Goal: Information Seeking & Learning: Check status

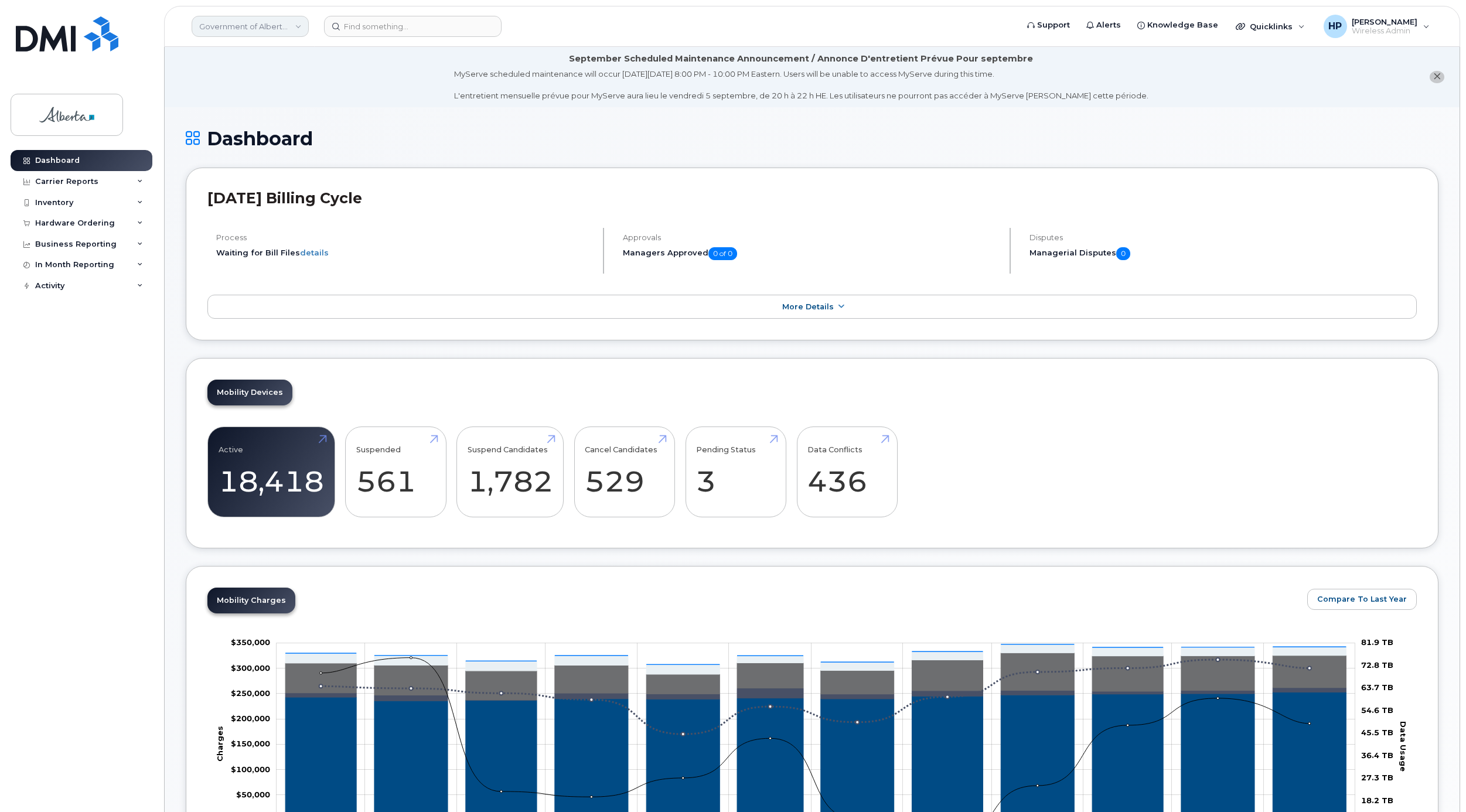
click at [268, 27] on link "Government of Alberta ([GEOGRAPHIC_DATA])" at bounding box center [250, 26] width 117 height 21
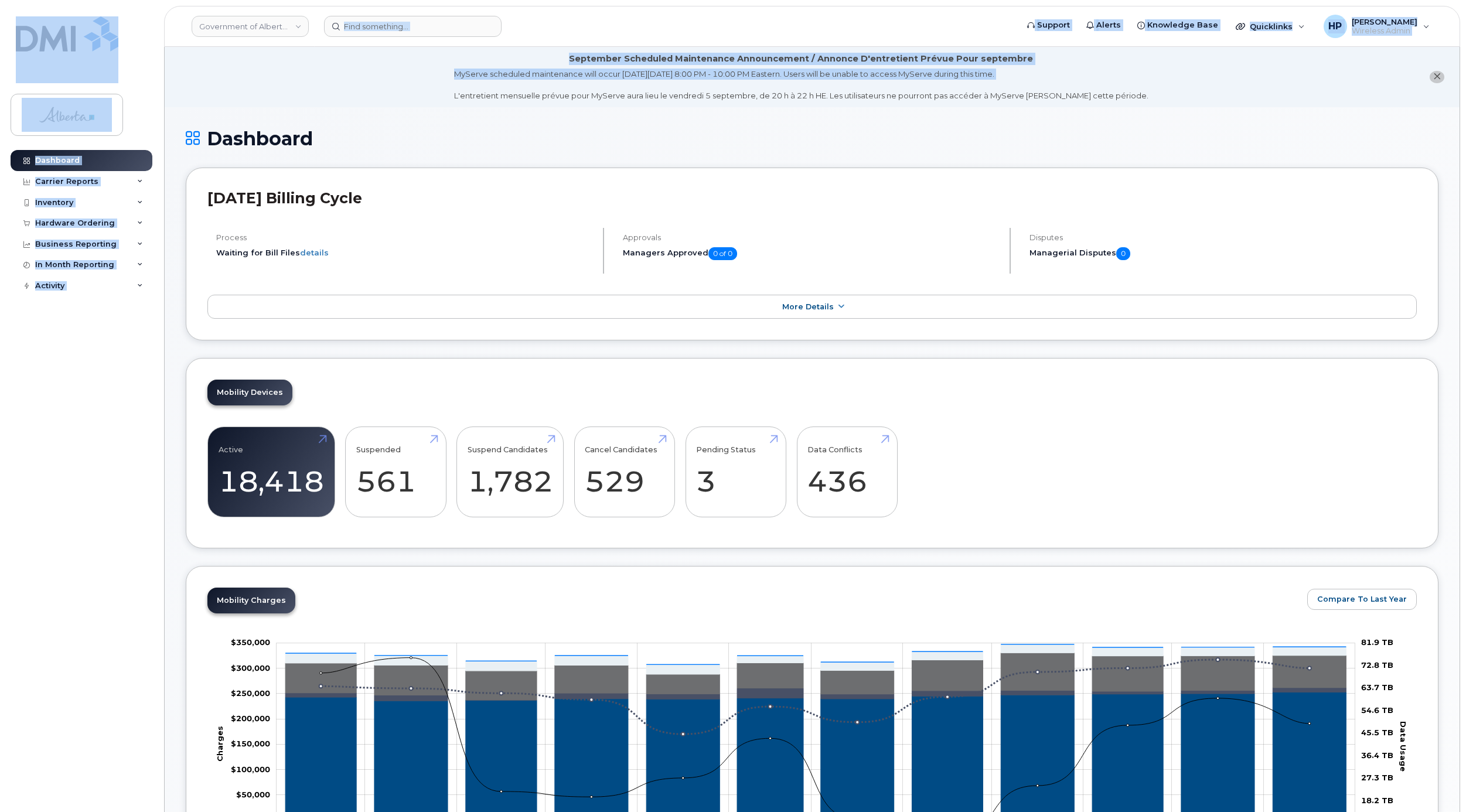
drag, startPoint x: 368, startPoint y: 86, endPoint x: 230, endPoint y: 90, distance: 138.1
click at [230, 90] on li "September Scheduled Maintenance Announcement / Annonce D'entretient Prévue Pour…" at bounding box center [812, 77] width 1295 height 60
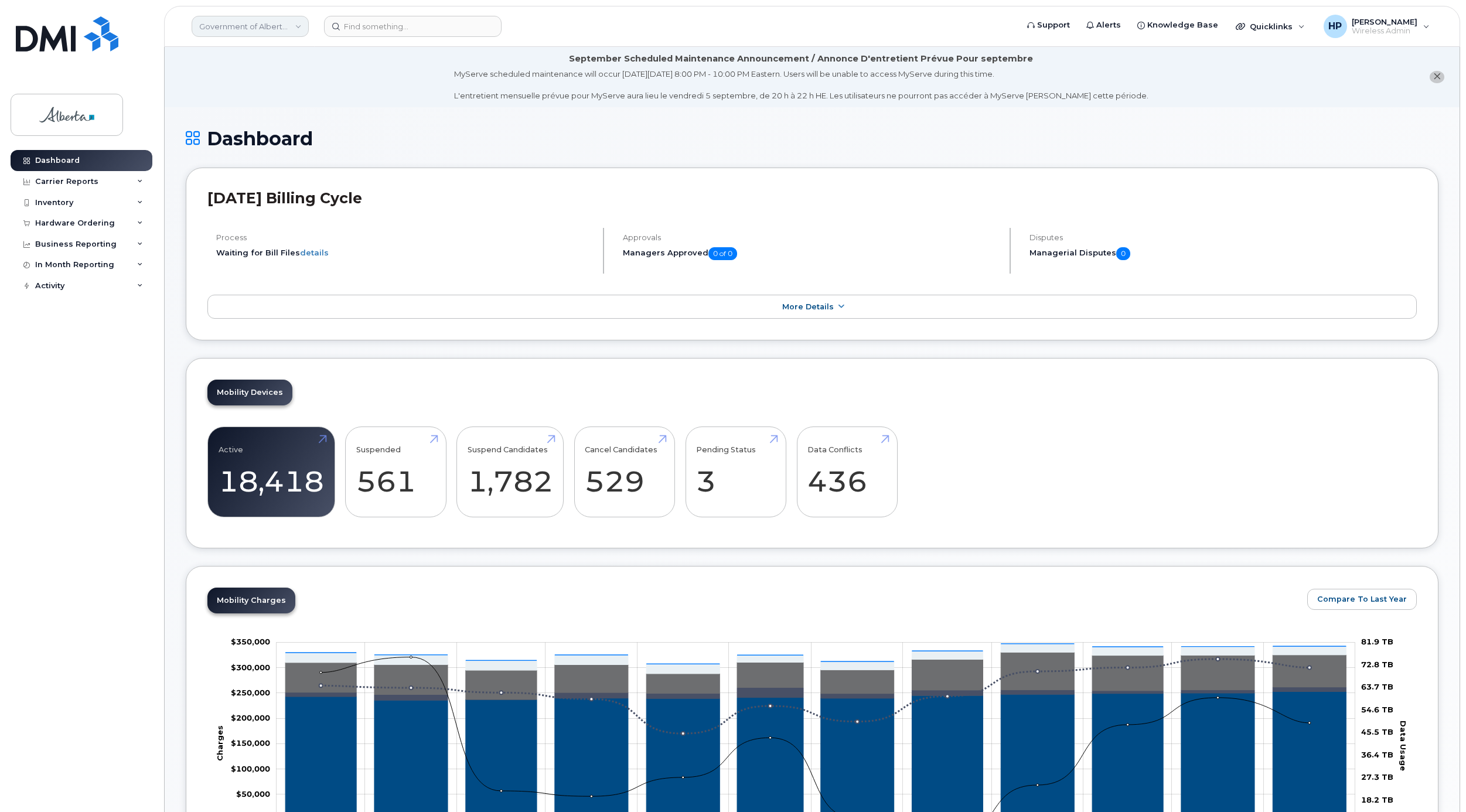
click at [300, 28] on link "Government of Alberta ([GEOGRAPHIC_DATA])" at bounding box center [250, 26] width 117 height 21
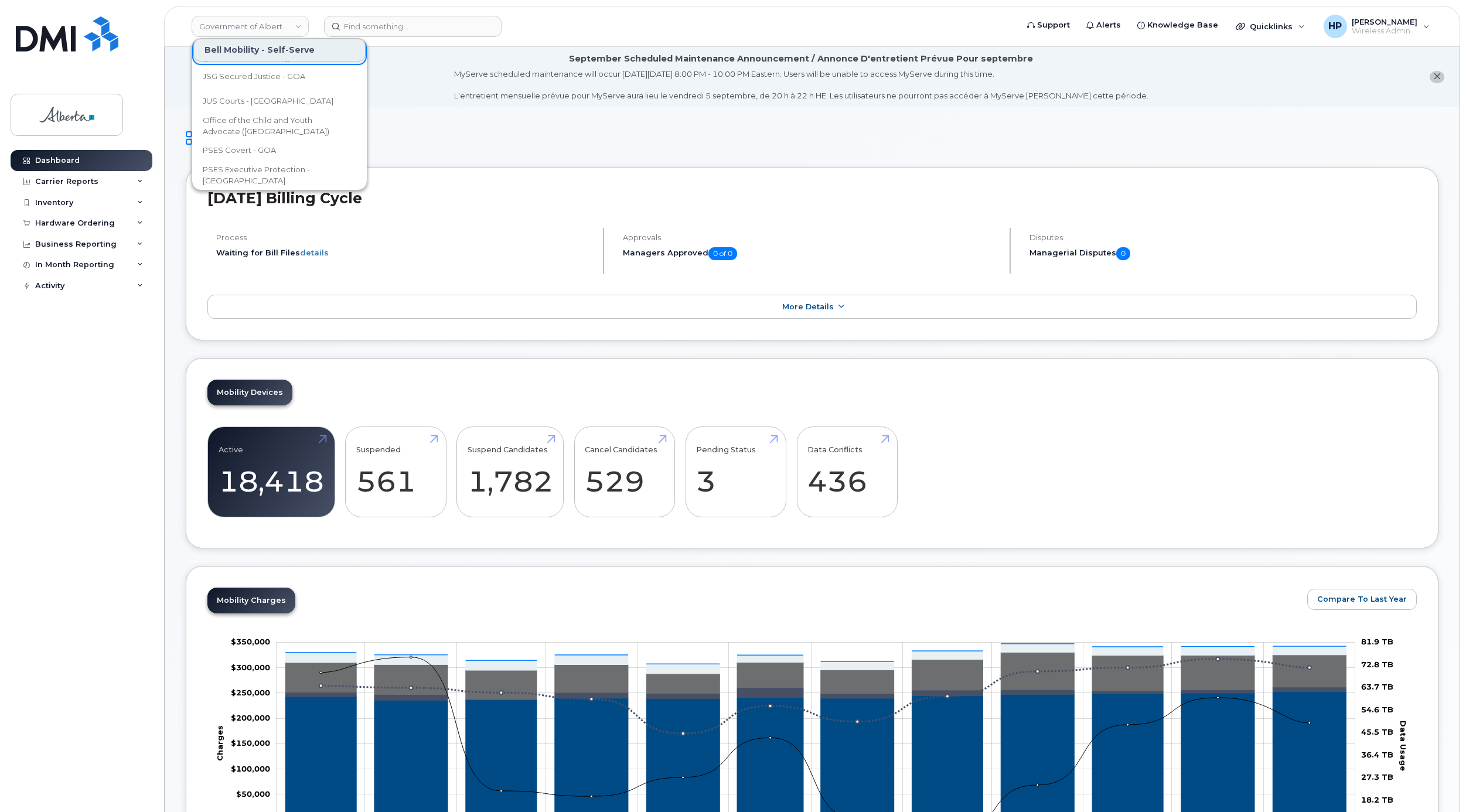
scroll to position [26, 0]
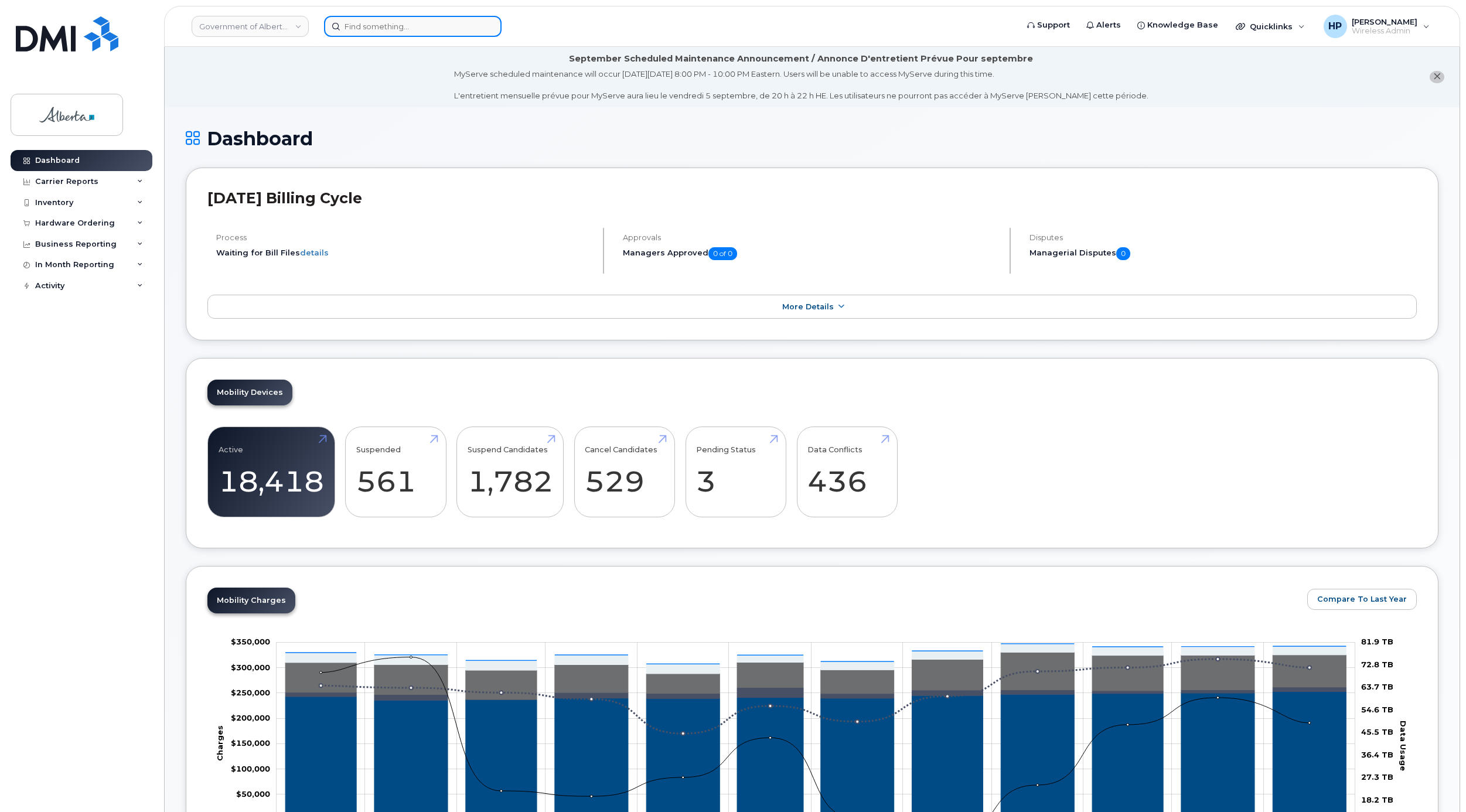
click at [352, 19] on input at bounding box center [412, 26] width 178 height 21
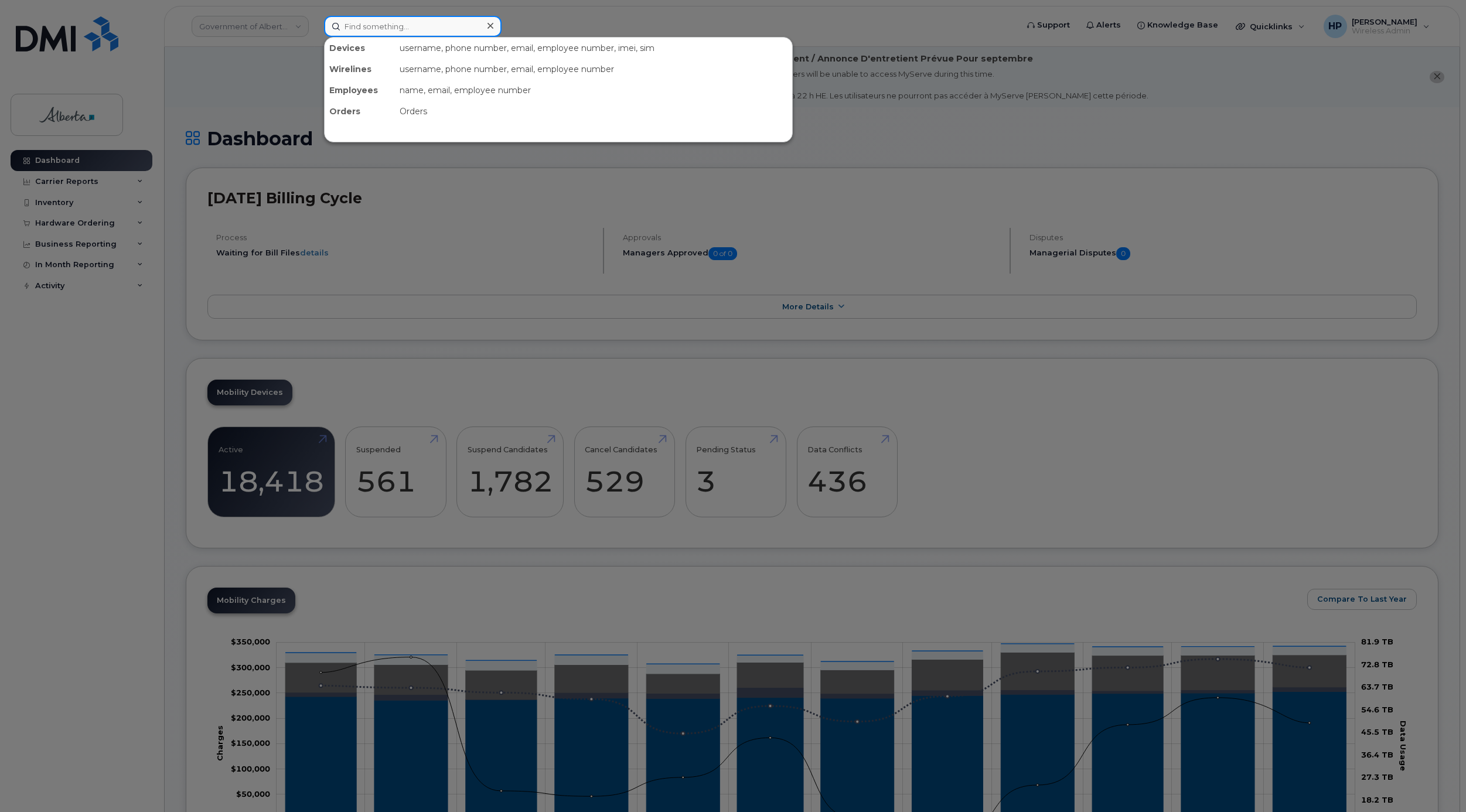
paste input "4034645017"
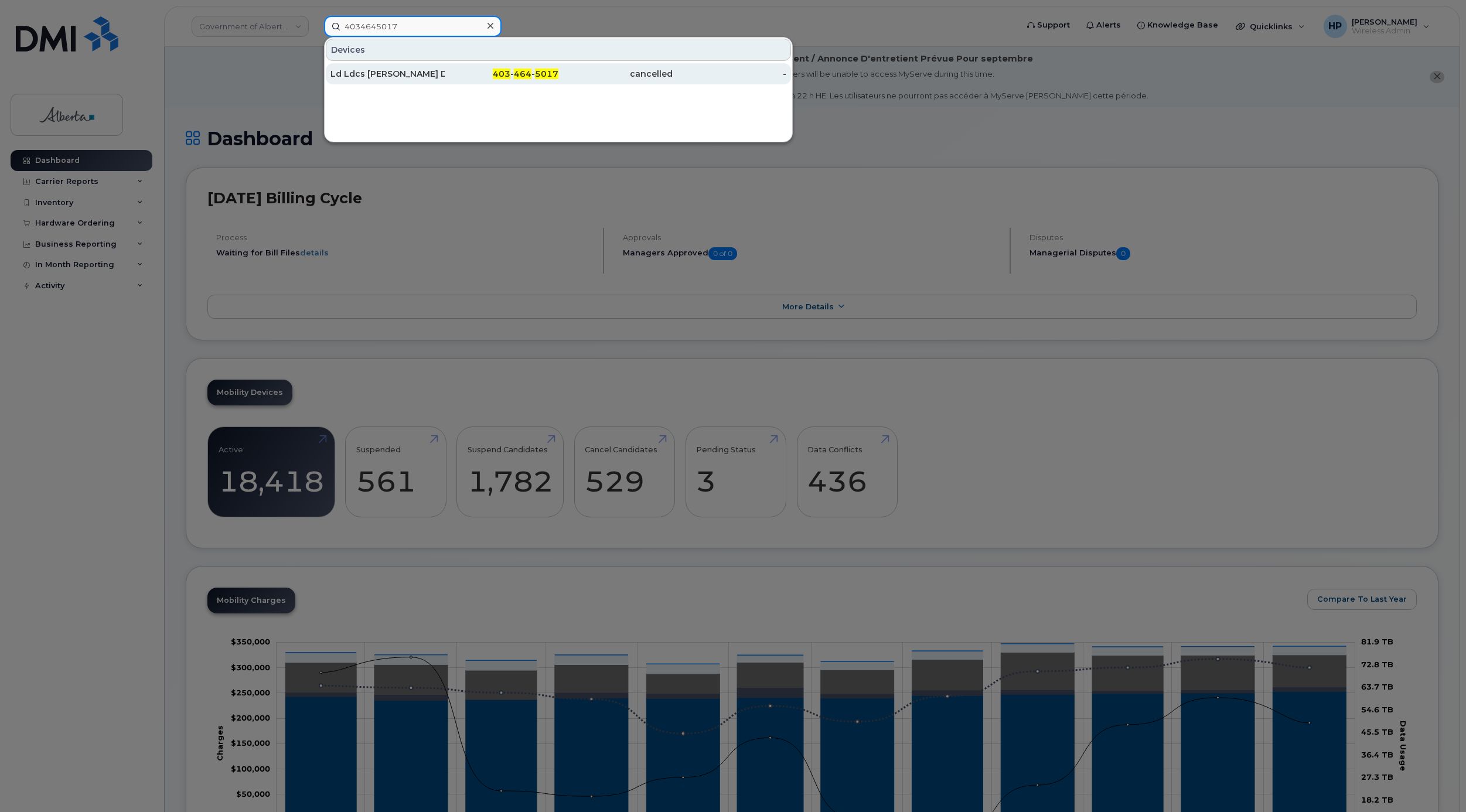
type input "4034645017"
click at [392, 71] on div "Ld Ldcs Andre Breault Data" at bounding box center [388, 73] width 115 height 12
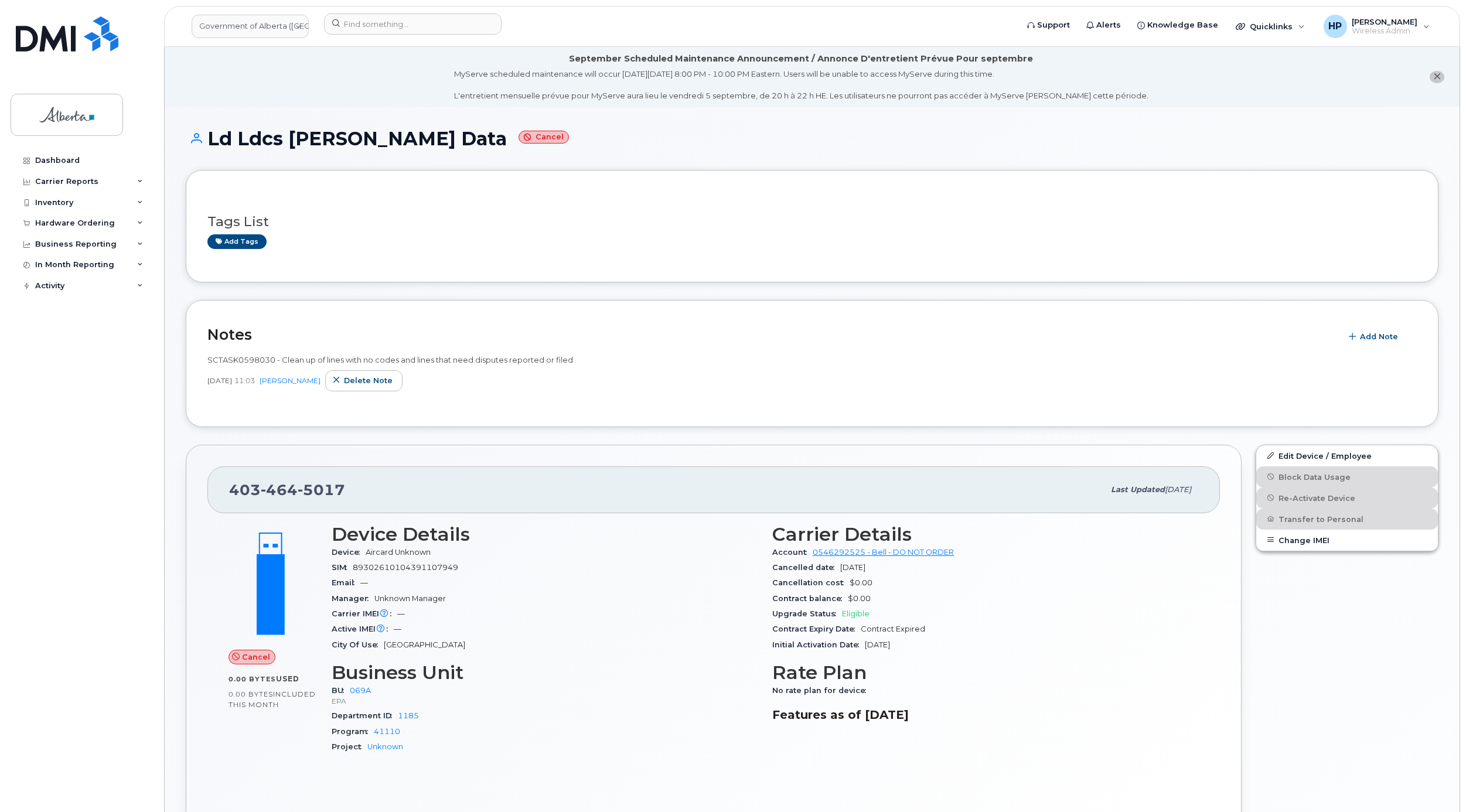
click at [262, 75] on li "September Scheduled Maintenance Announcement / Annonce D'entretient Prévue Pour…" at bounding box center [812, 77] width 1295 height 60
click at [359, 20] on input at bounding box center [412, 24] width 178 height 21
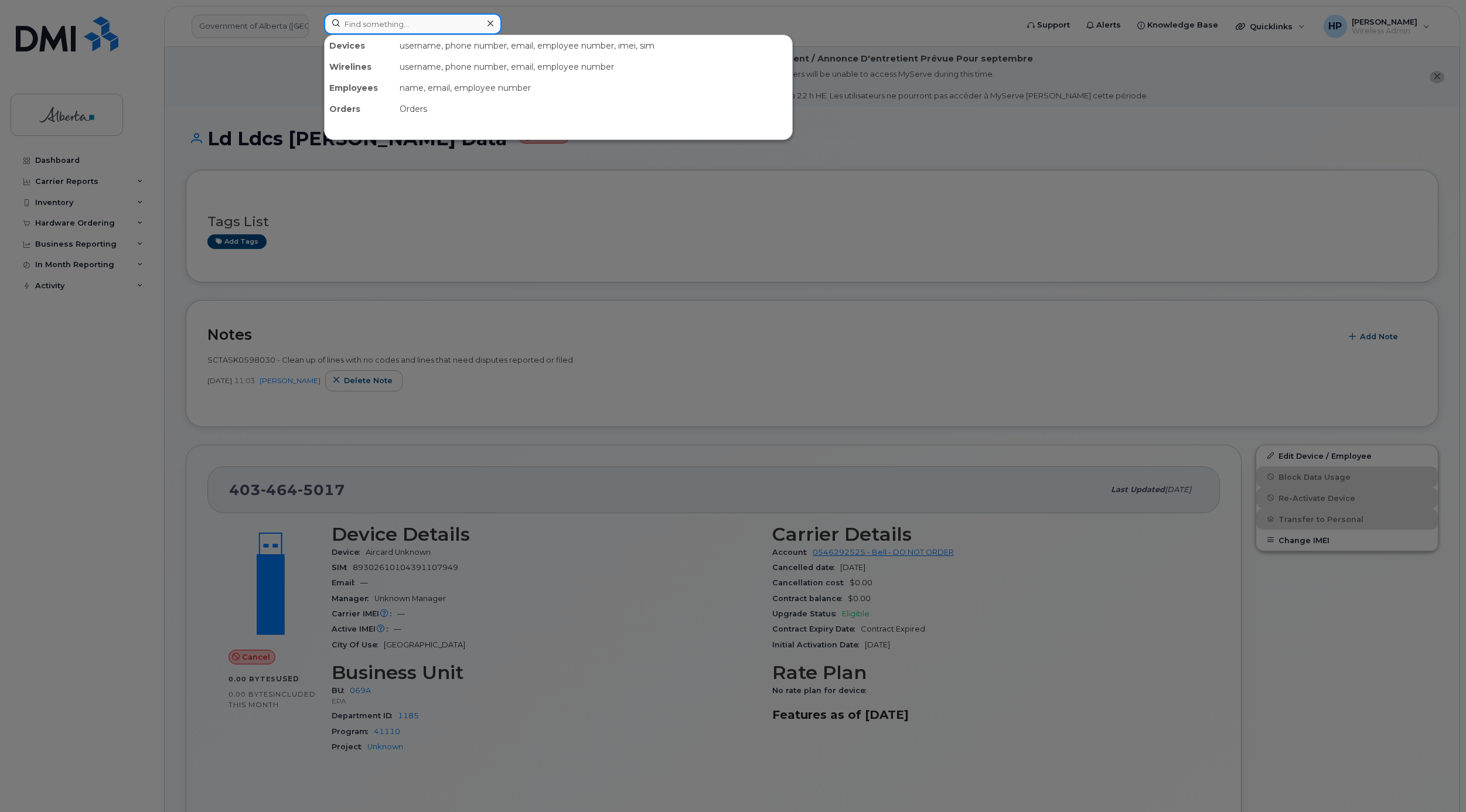
paste input "7809822335"
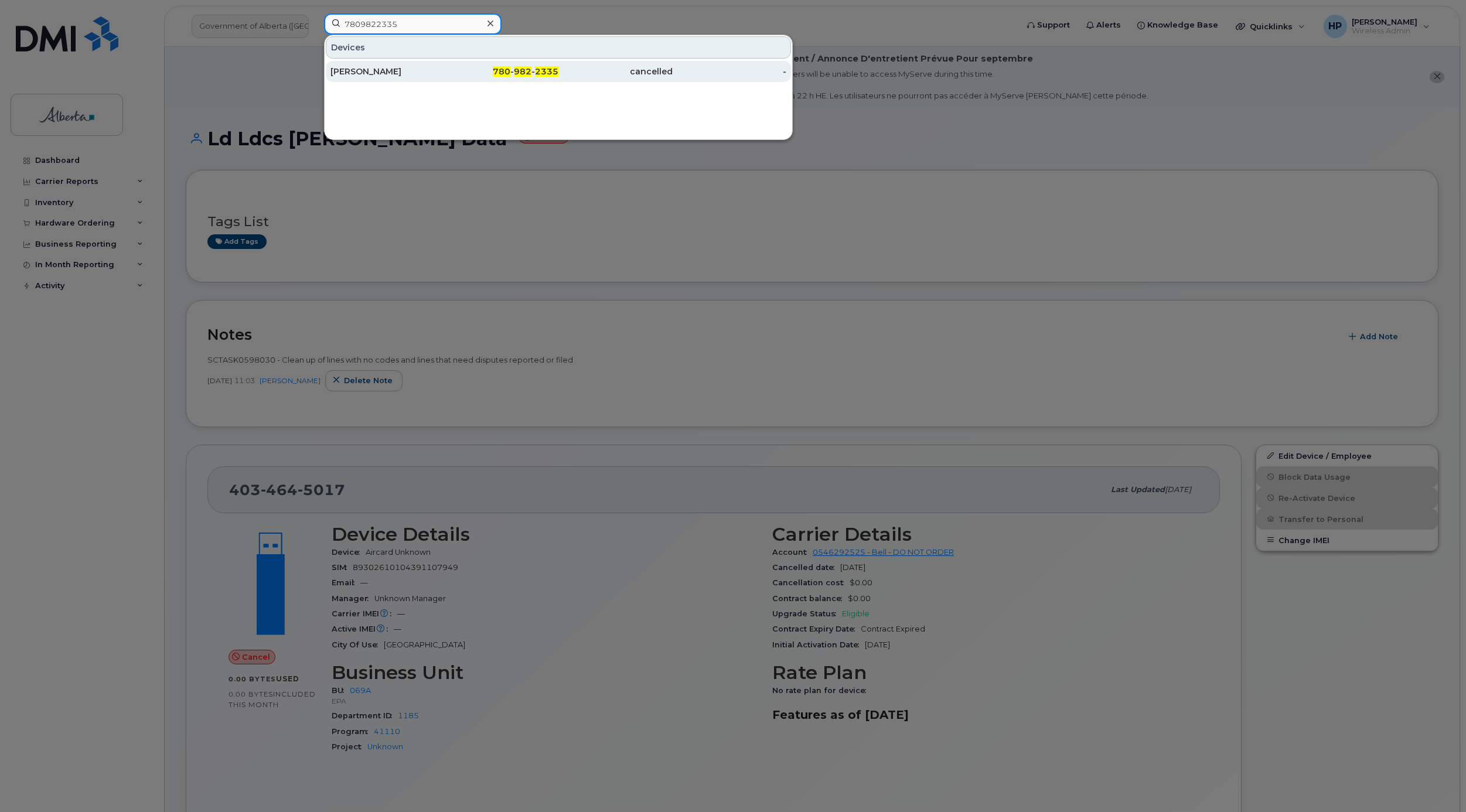
type input "7809822335"
click at [398, 69] on div "[PERSON_NAME]" at bounding box center [388, 71] width 115 height 12
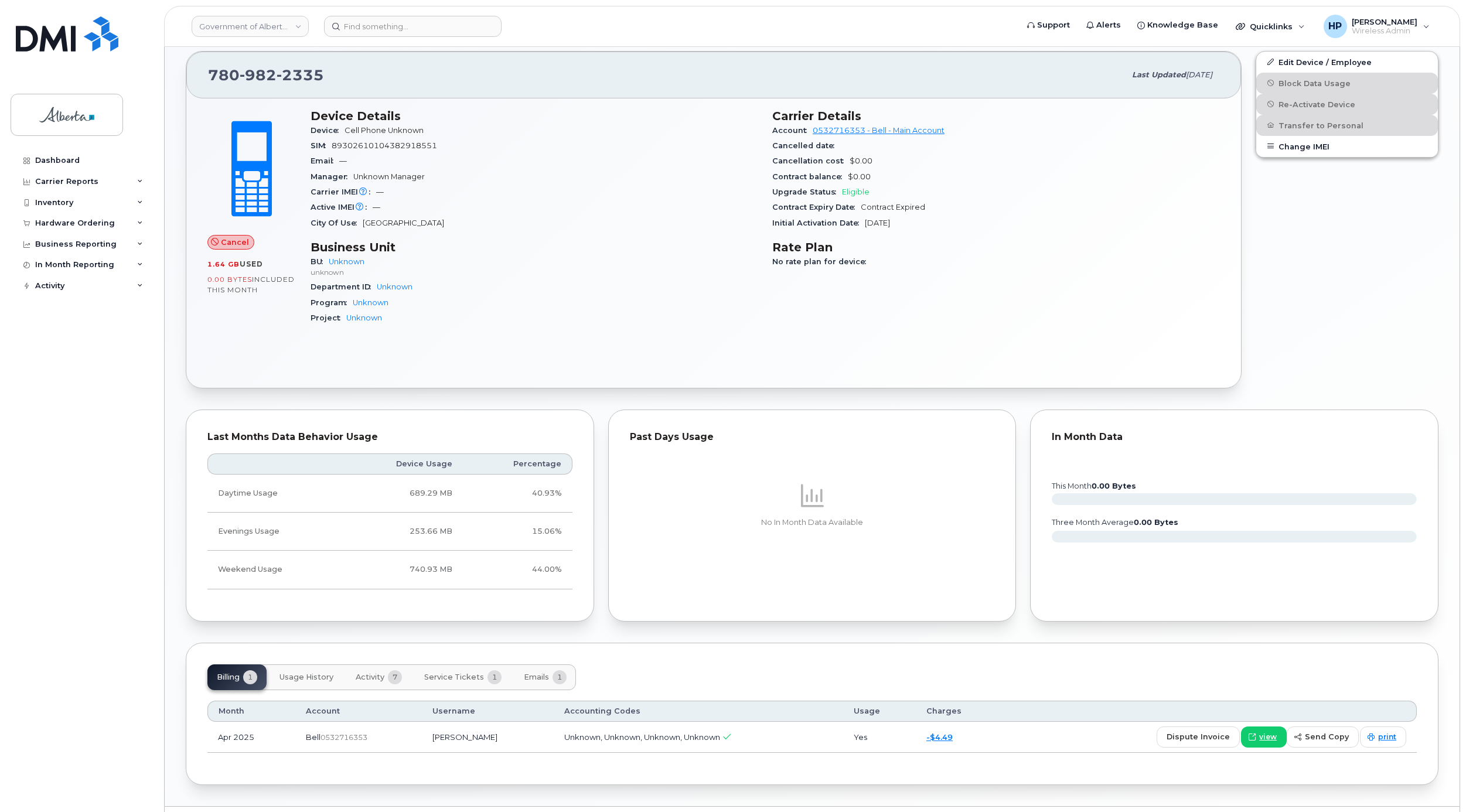
scroll to position [432, 0]
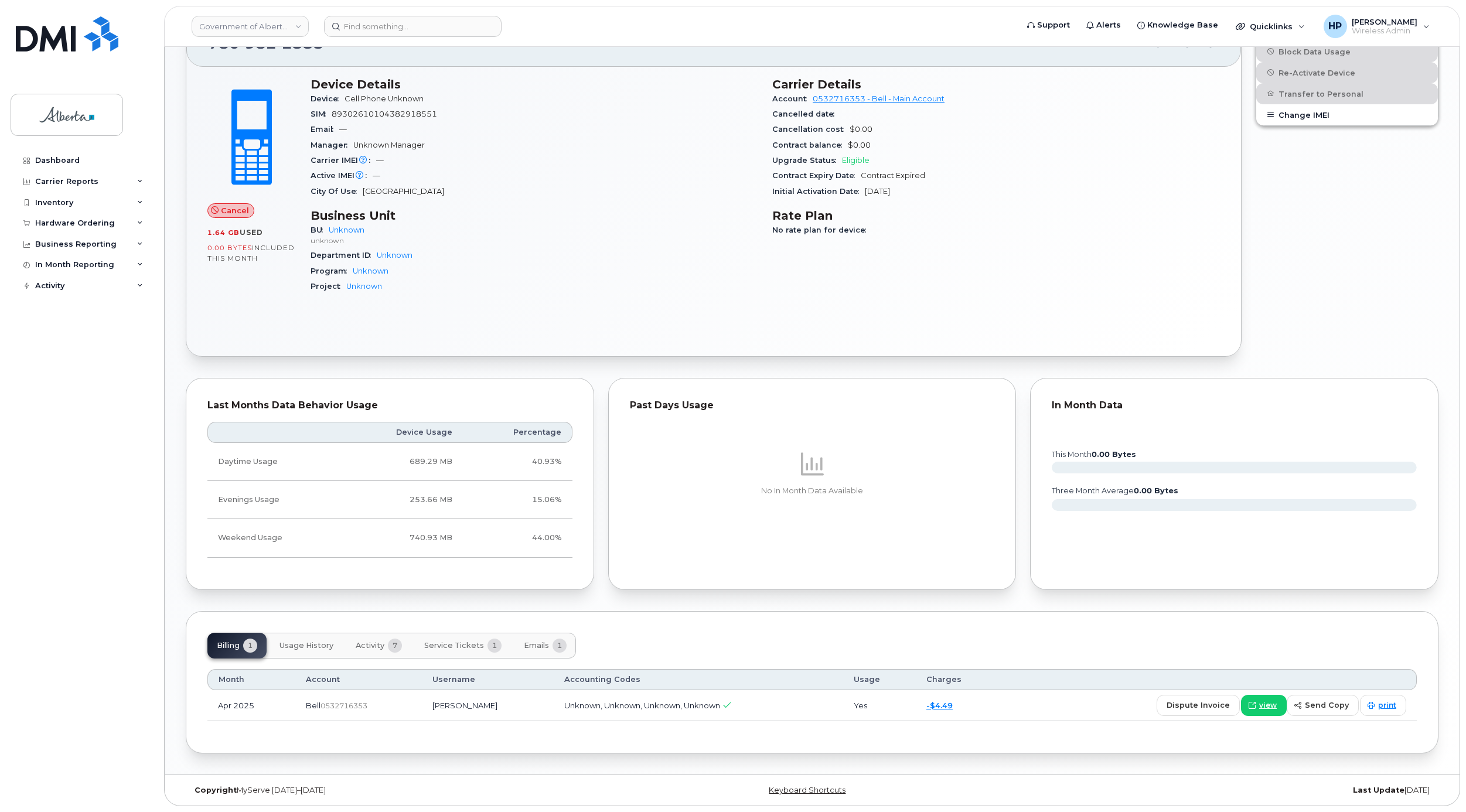
drag, startPoint x: 313, startPoint y: 647, endPoint x: 300, endPoint y: 657, distance: 16.4
click at [310, 649] on button "Usage History" at bounding box center [307, 646] width 73 height 26
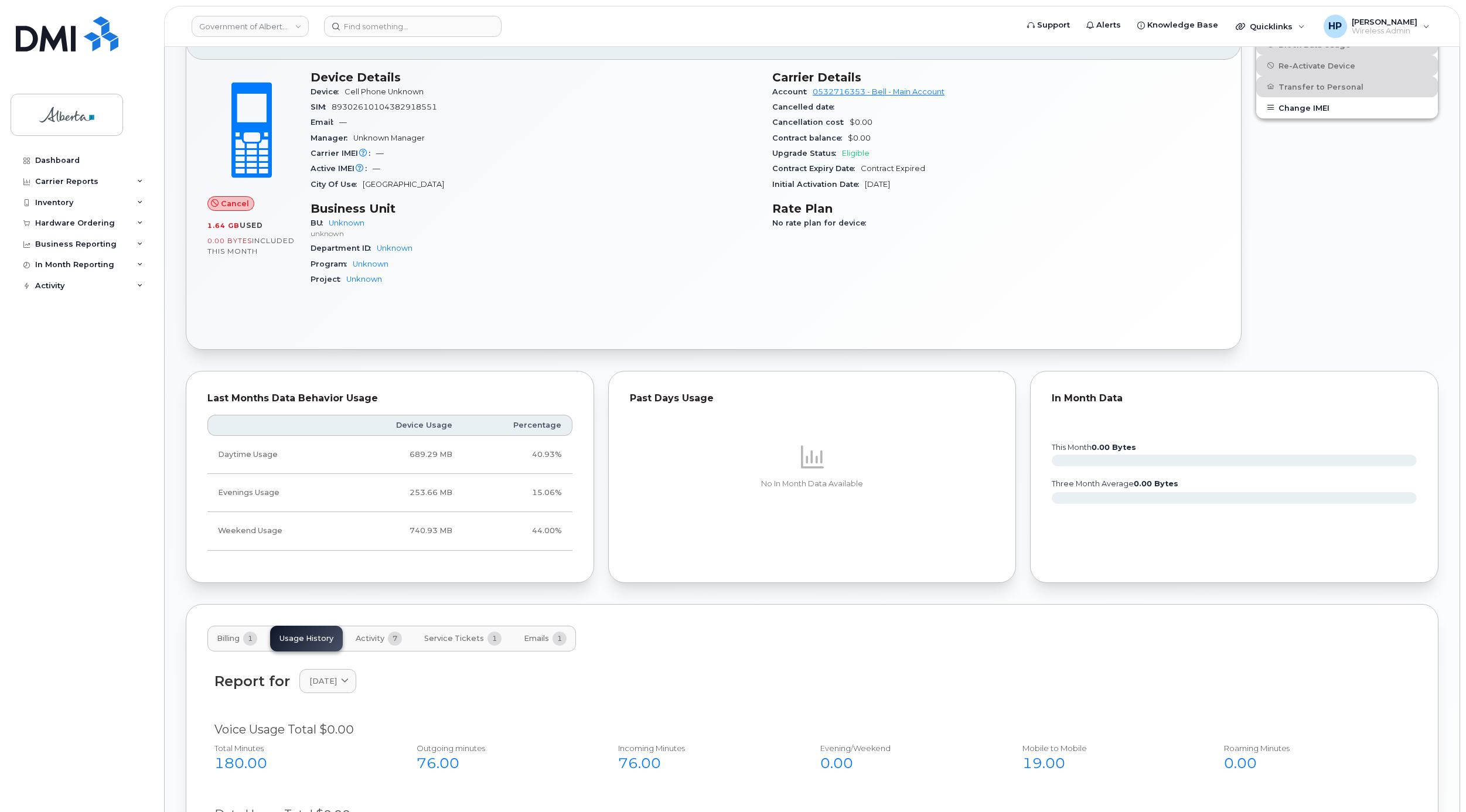
click at [382, 652] on button "Activity 7" at bounding box center [379, 638] width 65 height 26
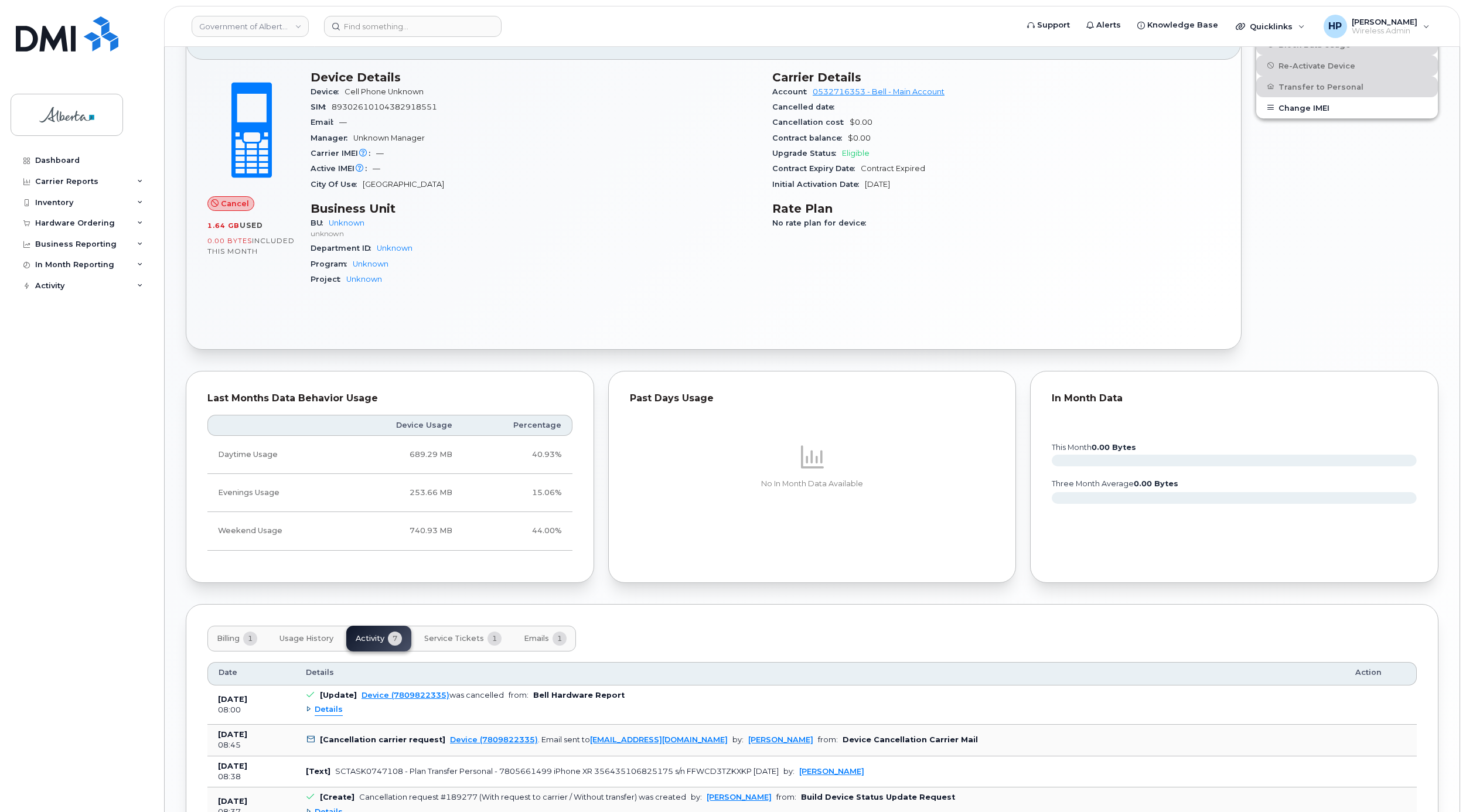
click at [434, 652] on button "Service Tickets 1" at bounding box center [463, 638] width 96 height 26
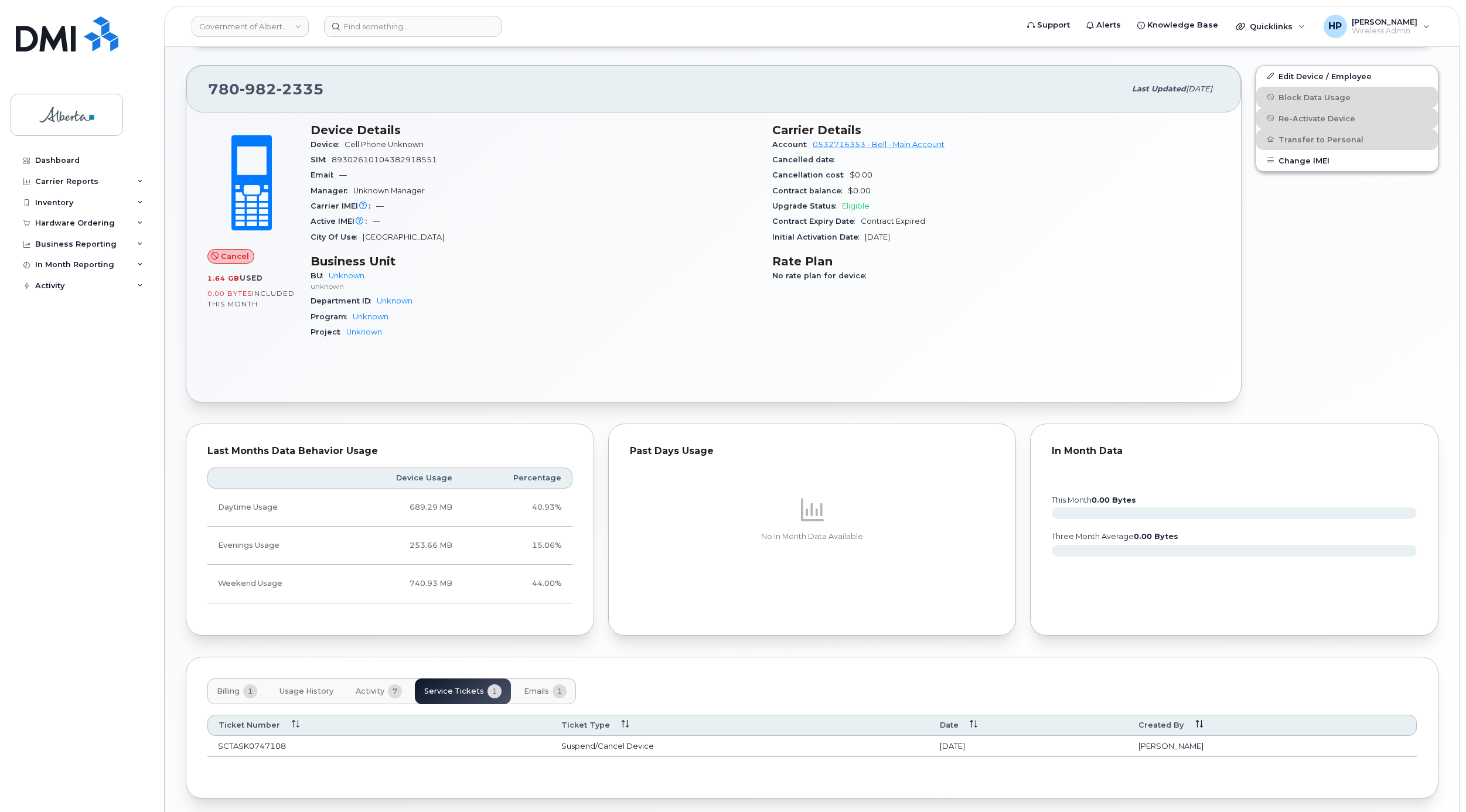
scroll to position [431, 0]
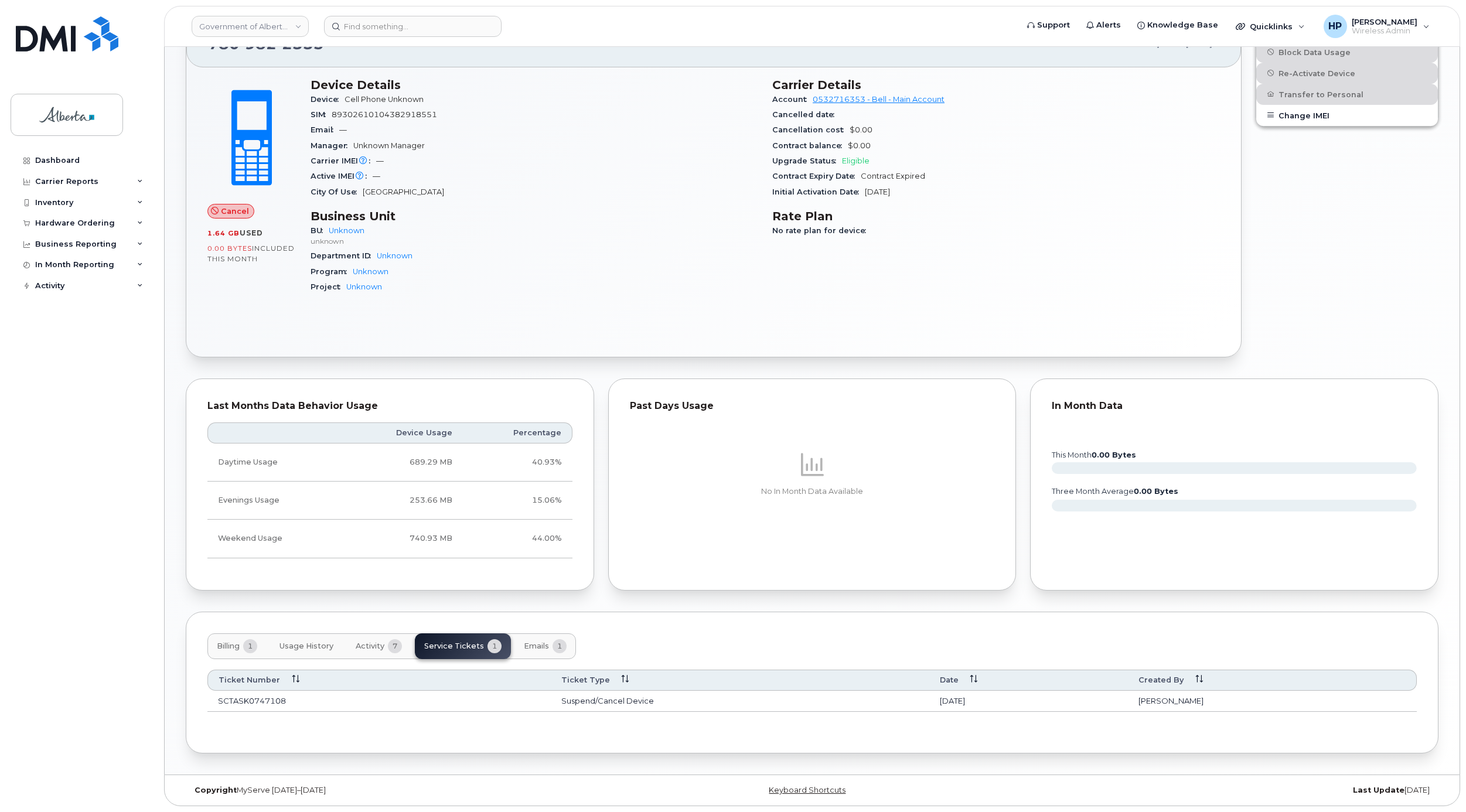
click at [554, 647] on span "1" at bounding box center [560, 646] width 14 height 14
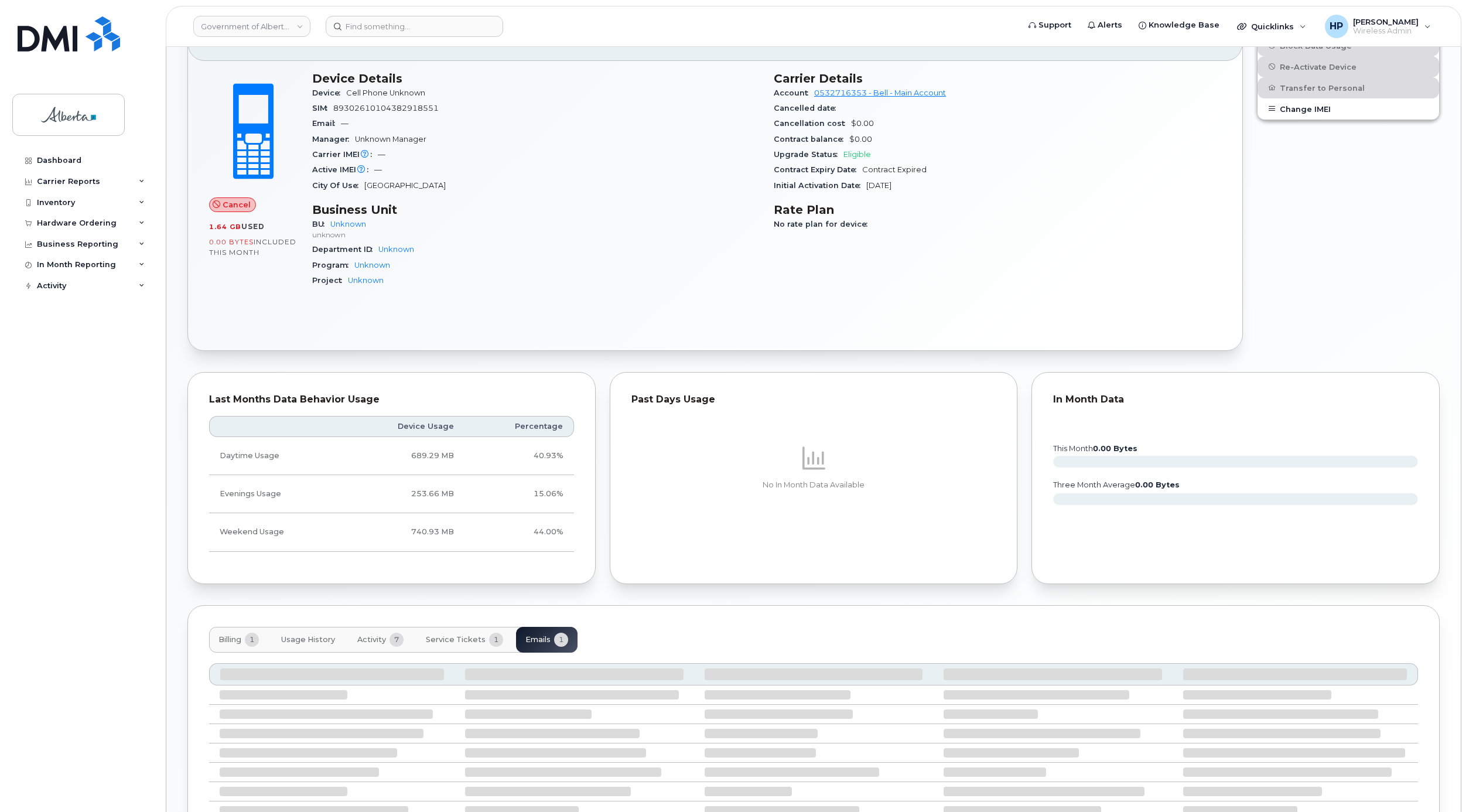
scroll to position [422, 0]
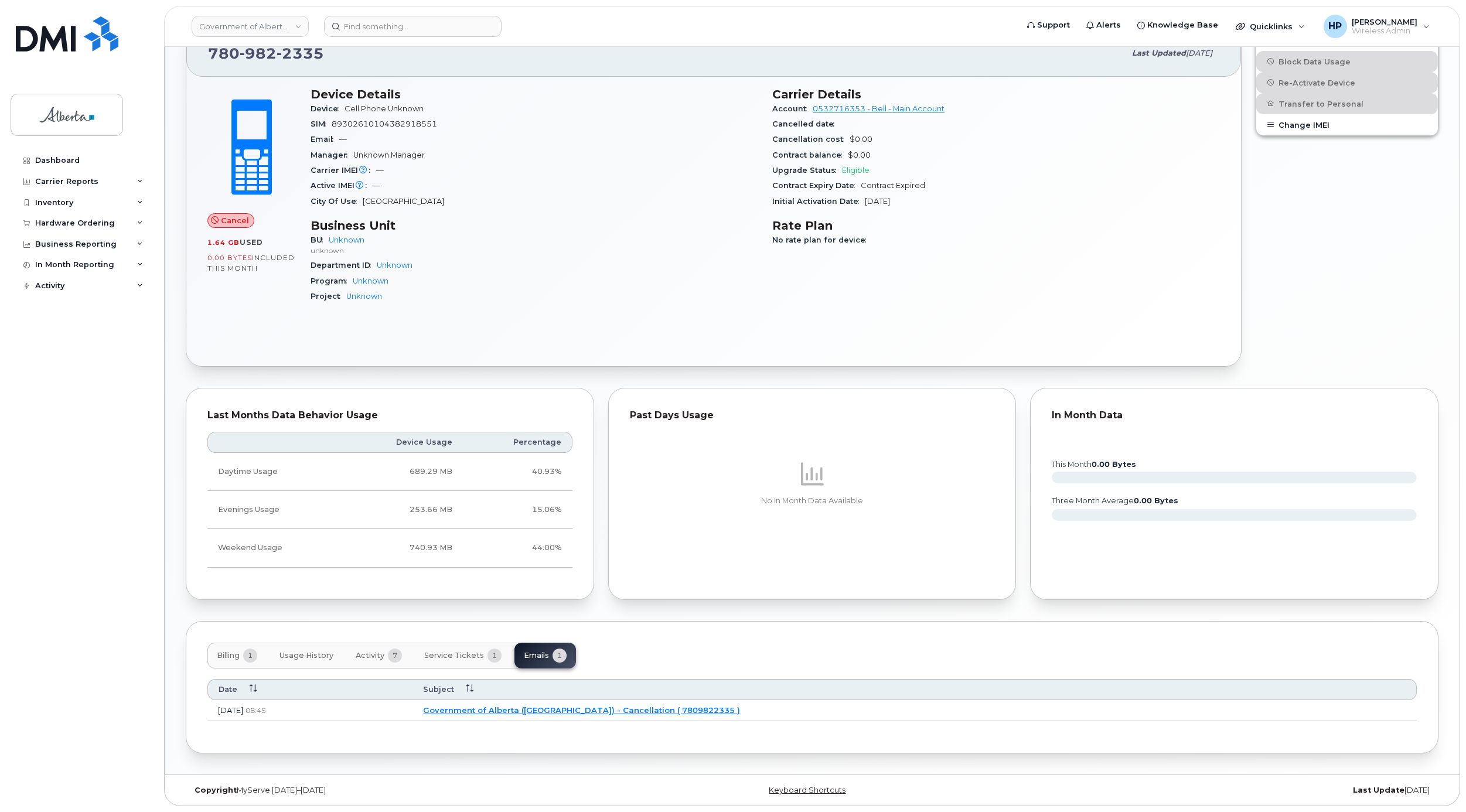
click at [665, 706] on link "Government of Alberta (GOA) - Cancellation ( 7809822335 )" at bounding box center [582, 710] width 317 height 10
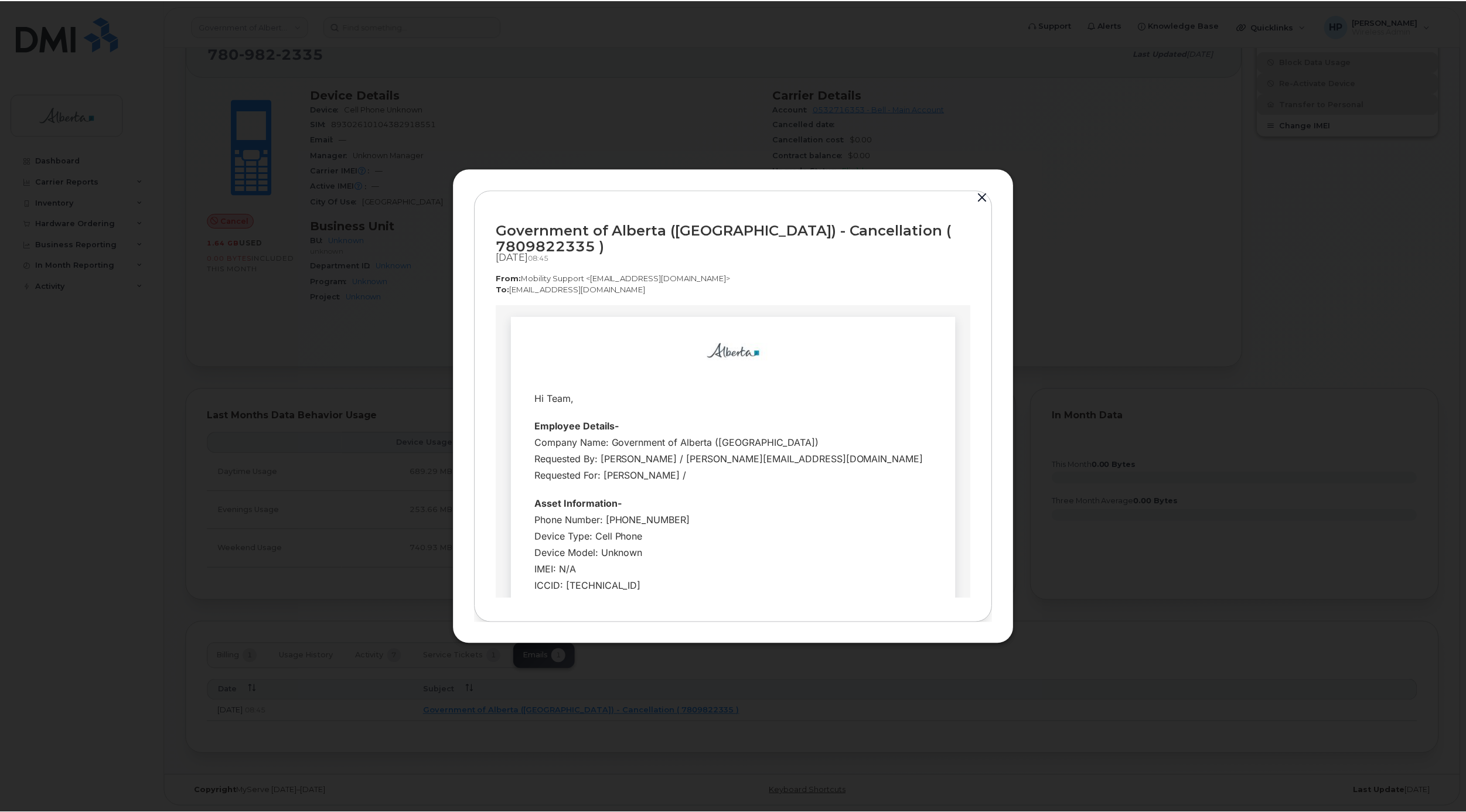
scroll to position [0, 0]
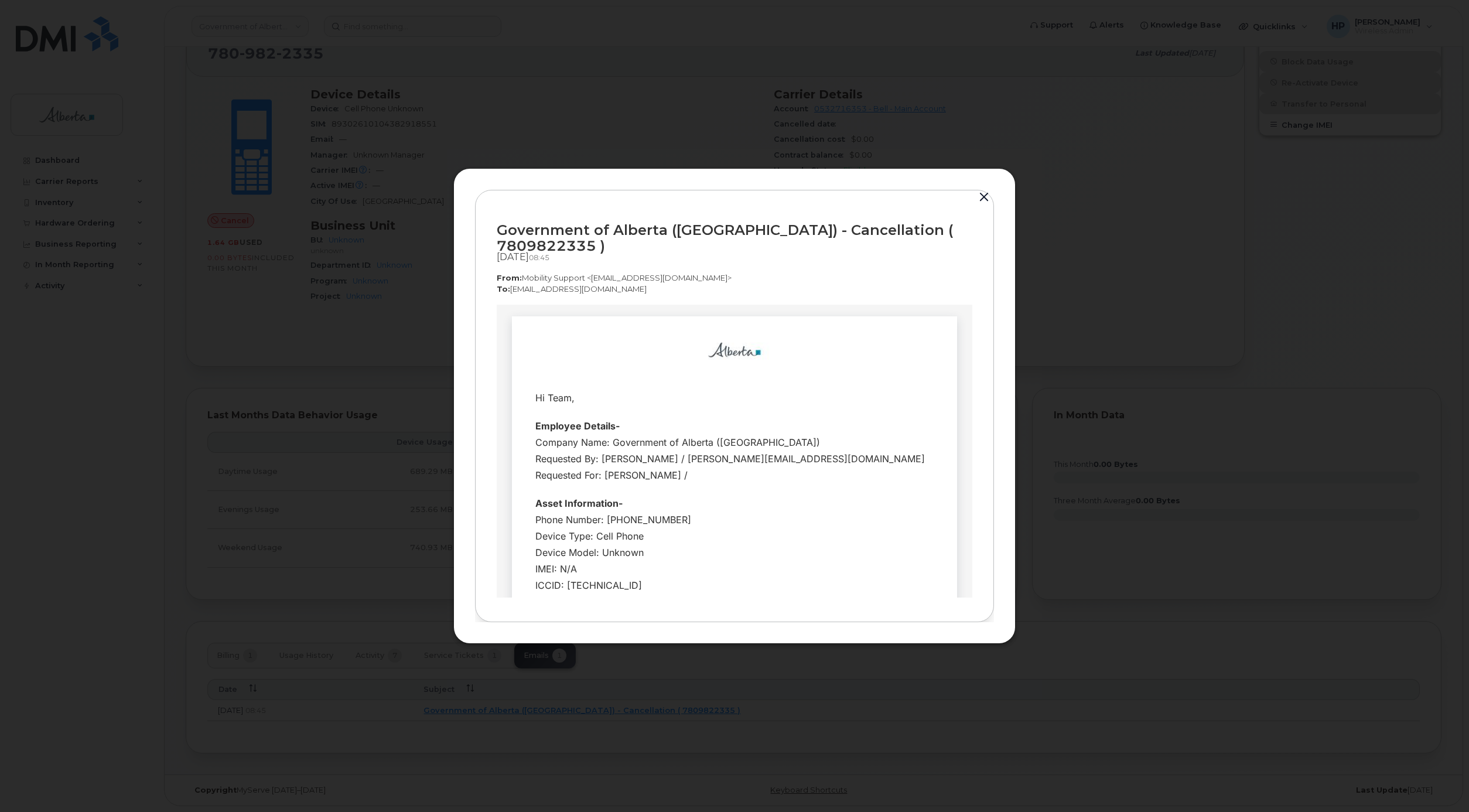
click at [988, 203] on button "button" at bounding box center [984, 198] width 18 height 16
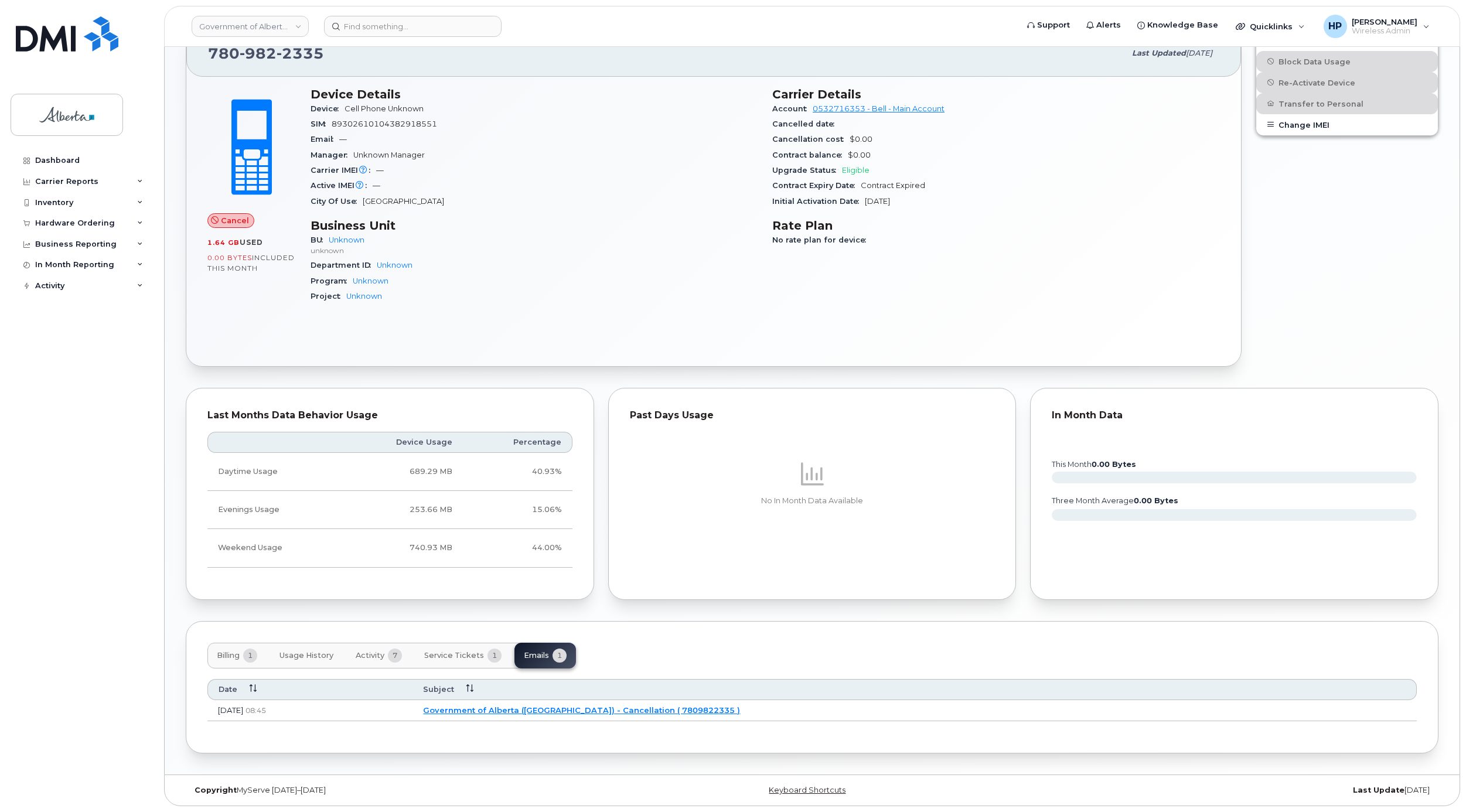
click at [235, 662] on button "Billing 1" at bounding box center [237, 656] width 59 height 26
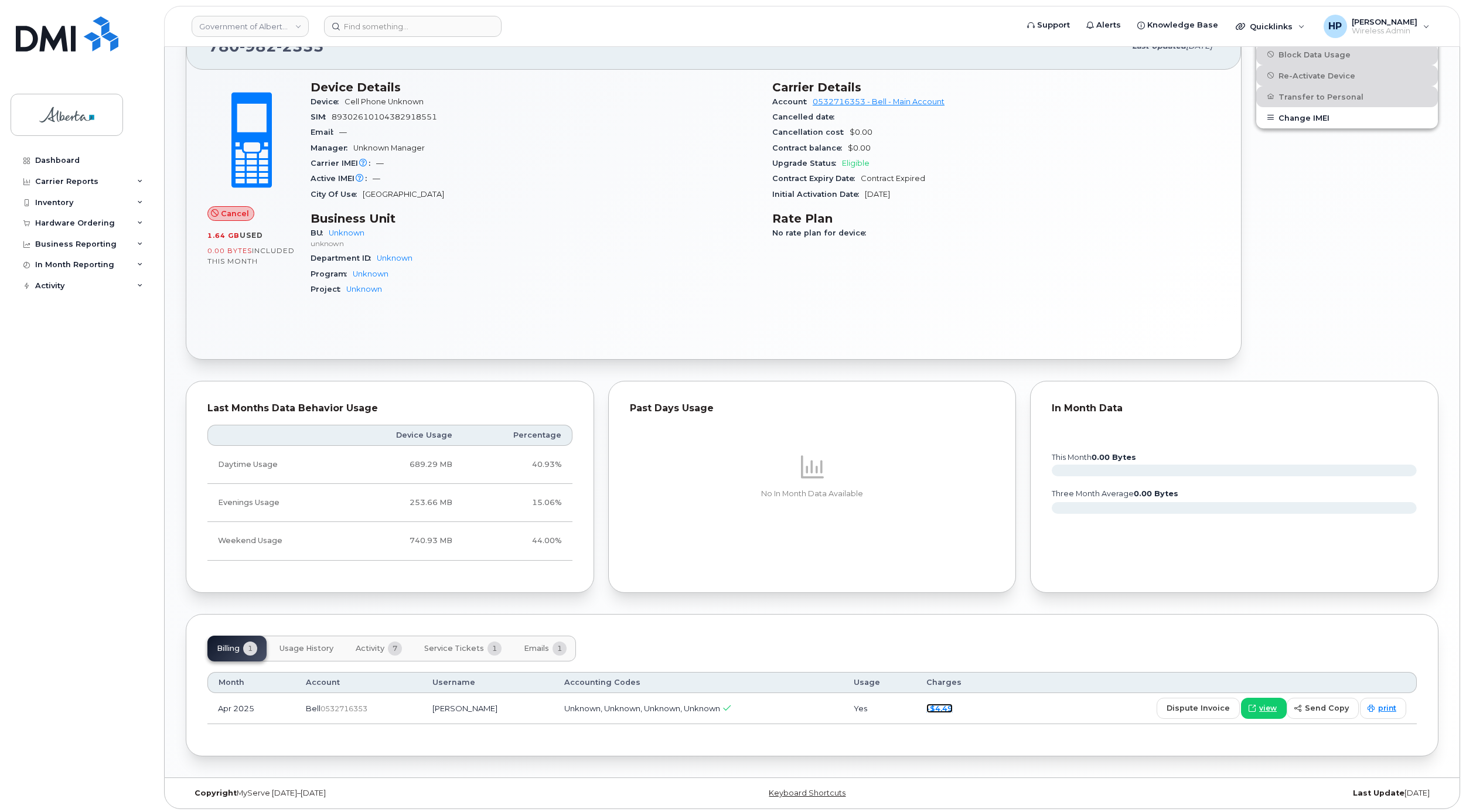
click at [951, 712] on link "-$4.49" at bounding box center [940, 708] width 26 height 10
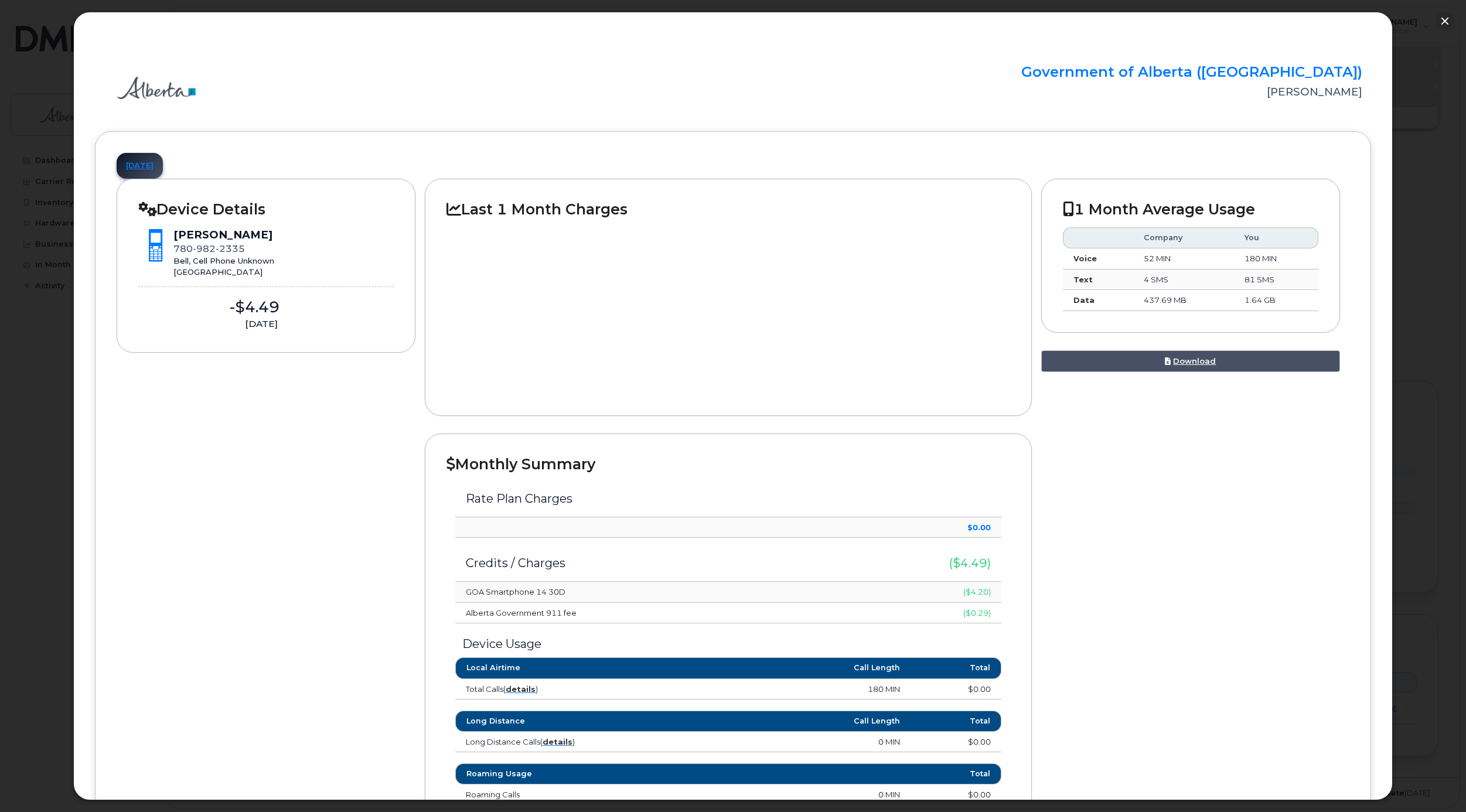
click at [969, 568] on h3 "($4.49)" at bounding box center [914, 563] width 155 height 13
drag, startPoint x: 176, startPoint y: 235, endPoint x: 371, endPoint y: 239, distance: 195.0
click at [371, 239] on div "Patti Mackinnon 780 982 2335 Bell, Cell Phone Unknown Edmonton" at bounding box center [266, 252] width 255 height 50
copy div "Patti Mackinnon"
click at [1451, 18] on button "button" at bounding box center [1445, 21] width 19 height 19
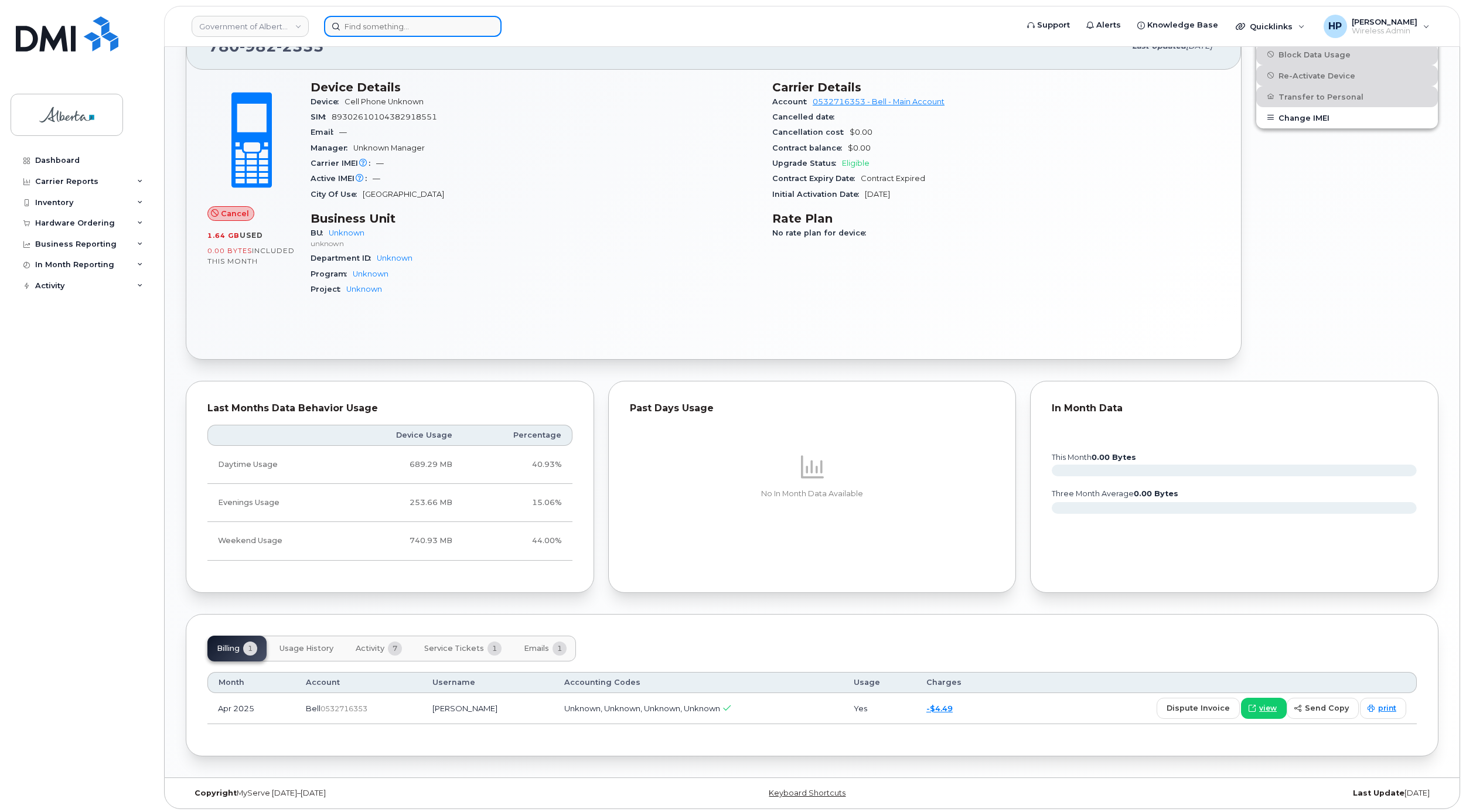
click at [420, 27] on input at bounding box center [412, 26] width 178 height 21
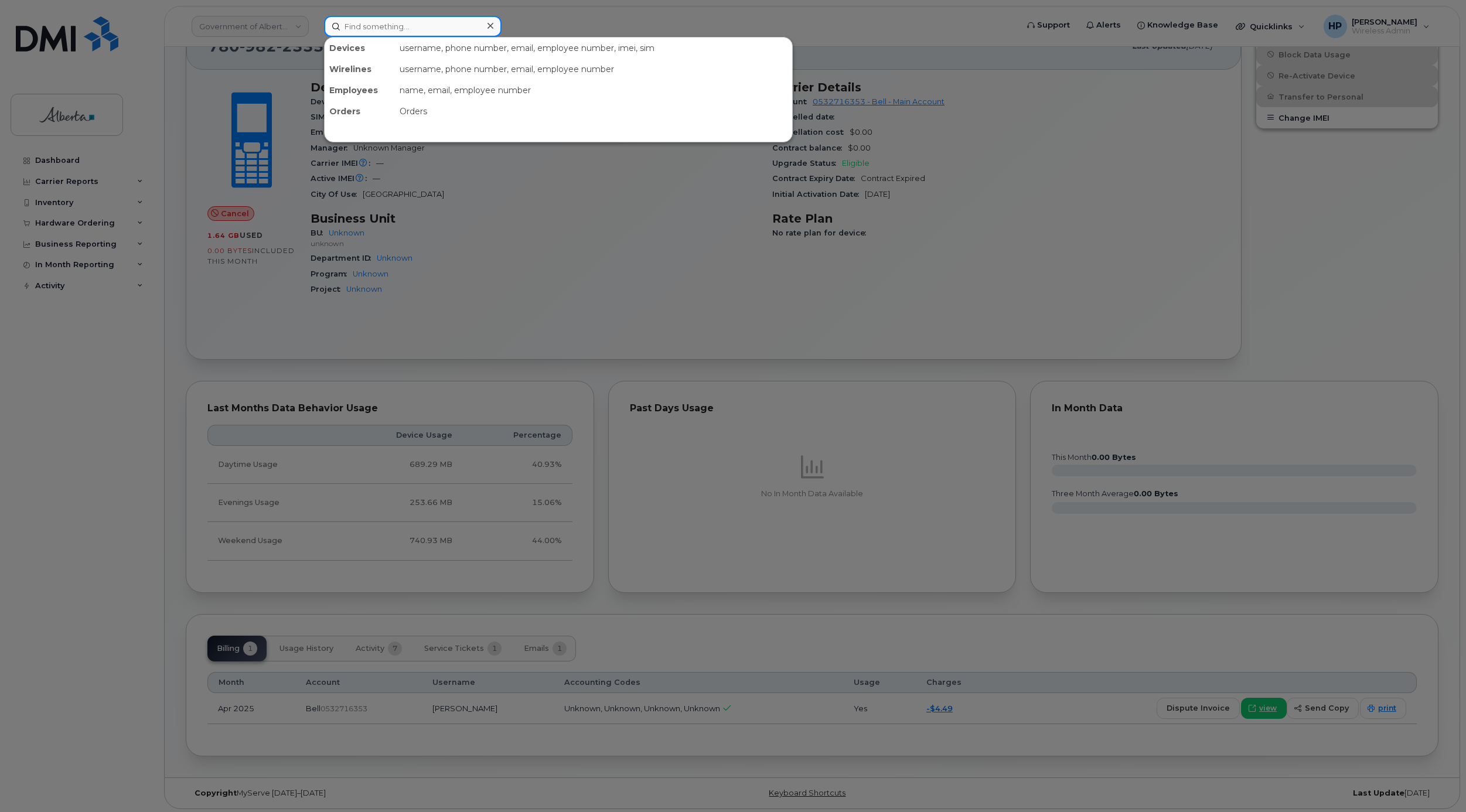
paste input "Patti Mackinnon"
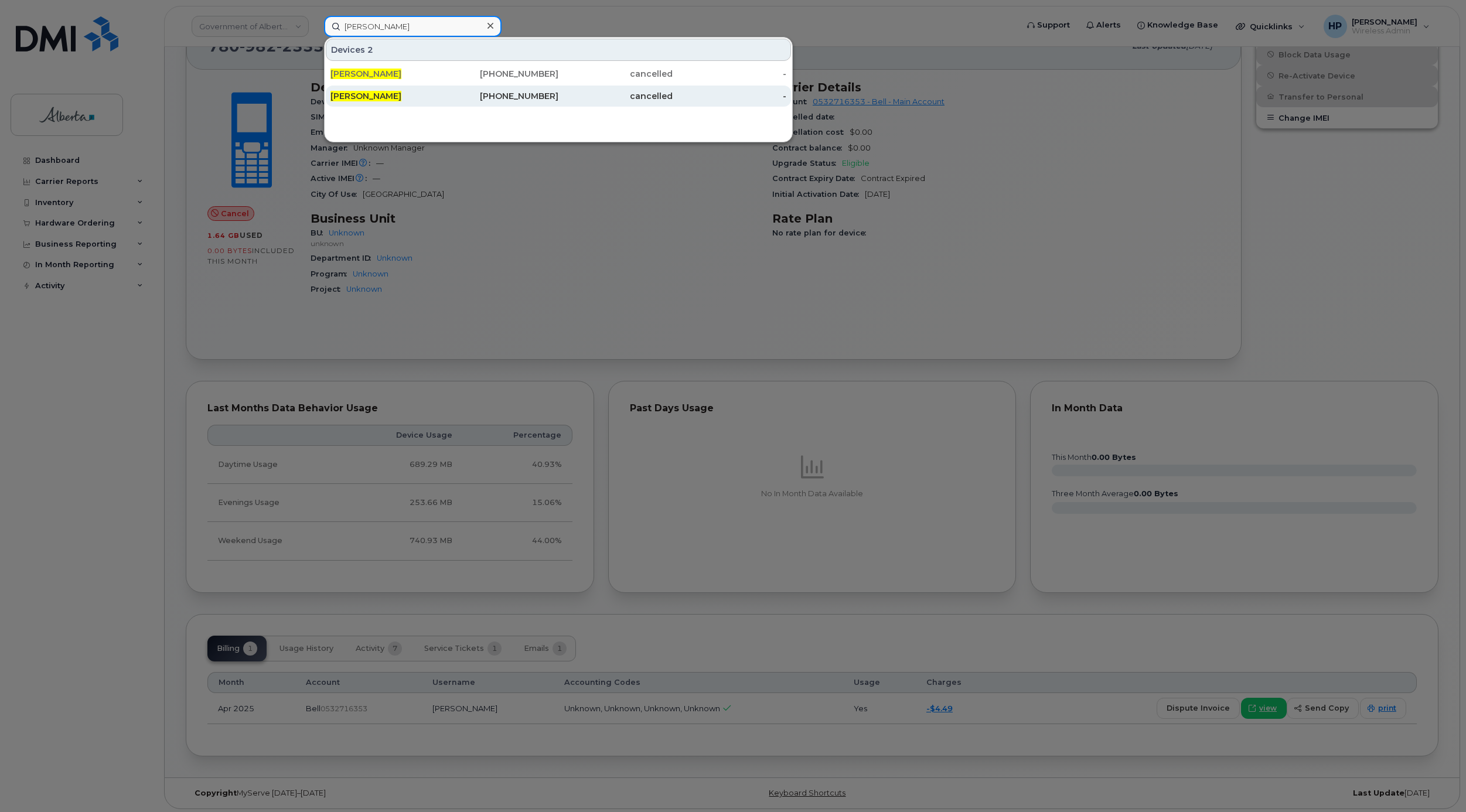
type input "Patti Mackinnon"
click at [360, 93] on span "Patti Mackinnon" at bounding box center [366, 95] width 71 height 10
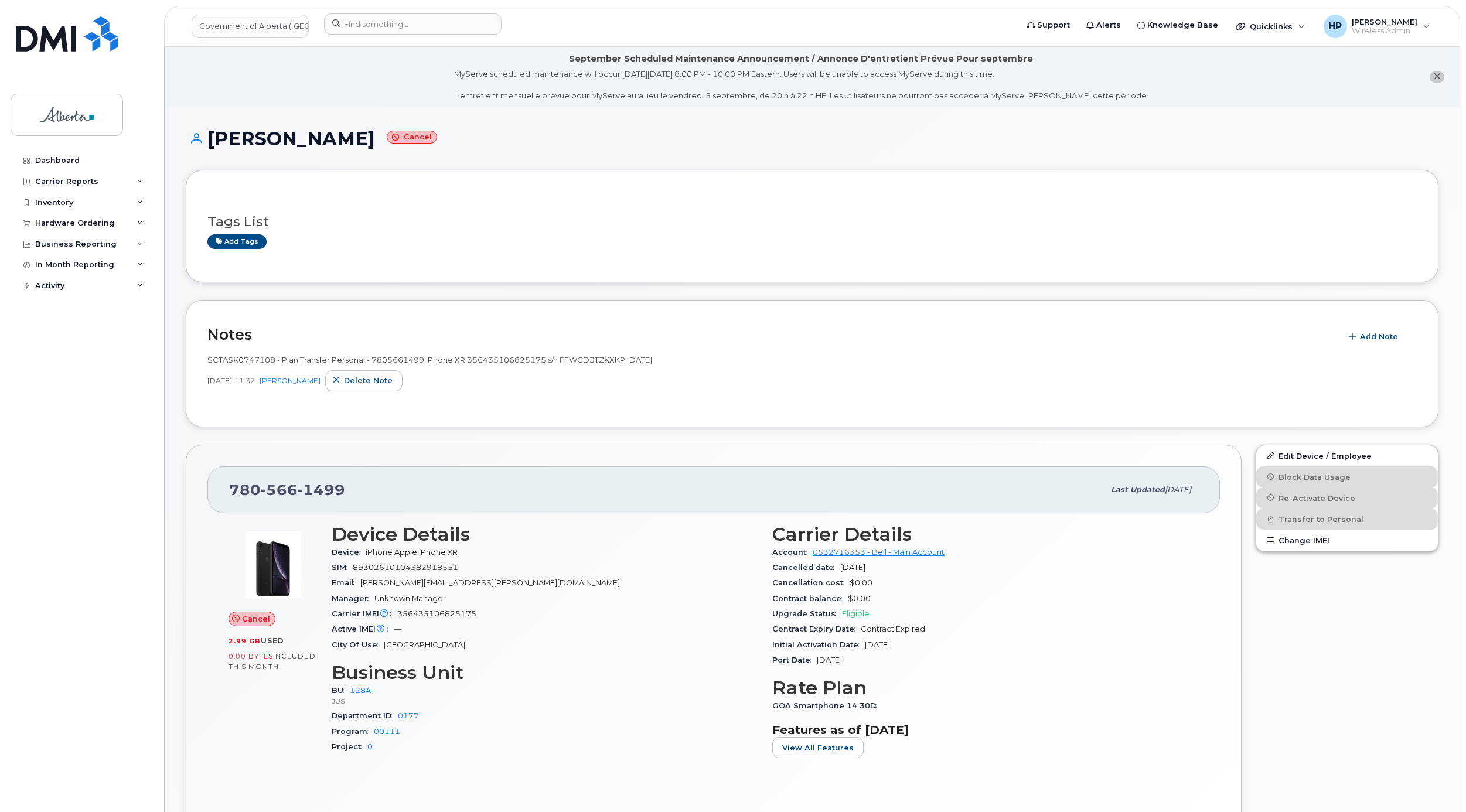
drag, startPoint x: 209, startPoint y: 135, endPoint x: 368, endPoint y: 141, distance: 159.1
click at [368, 141] on h1 "Patti Mackinnon Cancel" at bounding box center [812, 139] width 1253 height 21
copy h1 "[PERSON_NAME]"
click at [291, 138] on h1 "Patti Mackinnon Cancel" at bounding box center [812, 139] width 1253 height 21
drag, startPoint x: 211, startPoint y: 137, endPoint x: 364, endPoint y: 146, distance: 153.3
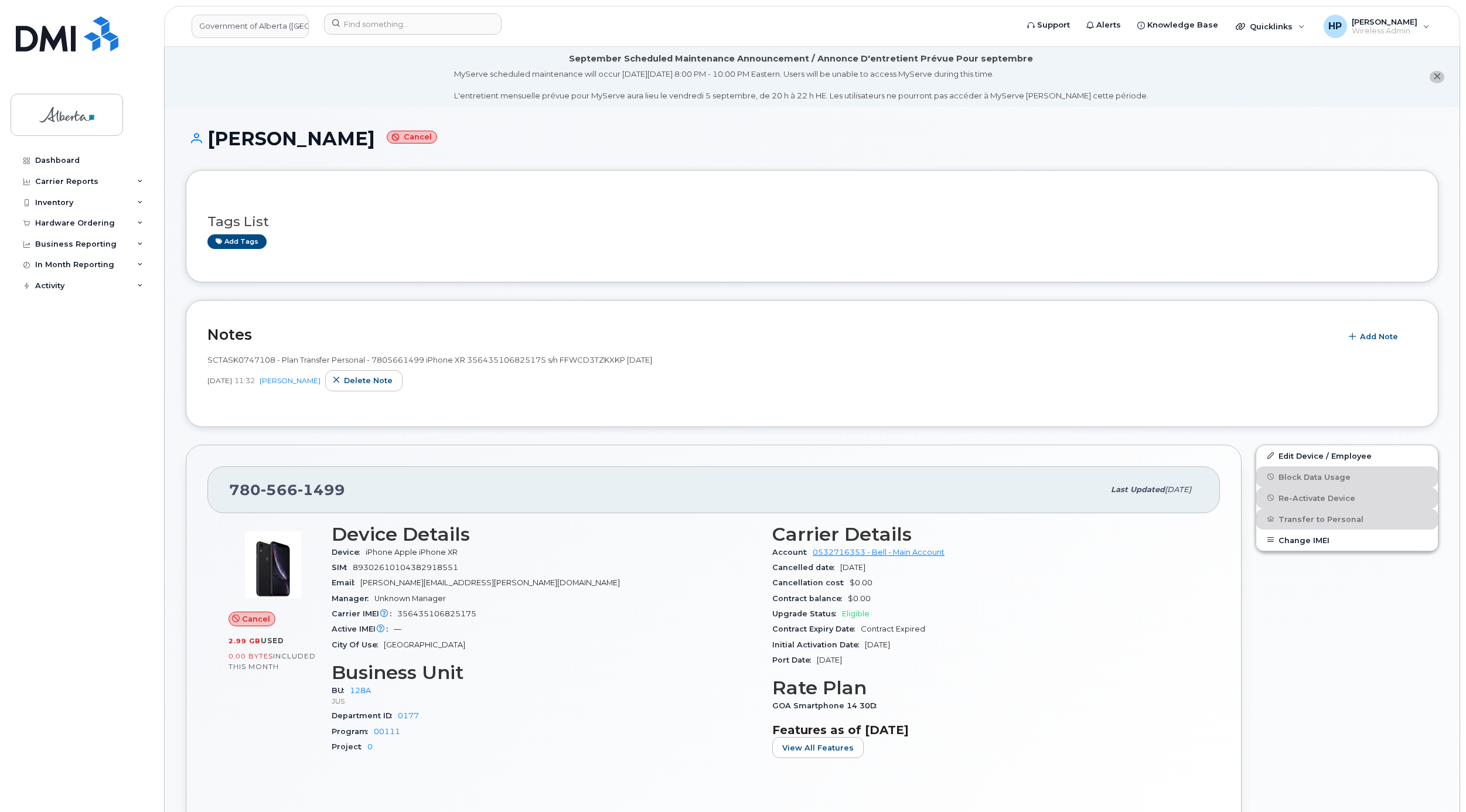
click at [364, 146] on h1 "Patti Mackinnon Cancel" at bounding box center [812, 139] width 1253 height 21
copy h1 "[PERSON_NAME]"
drag, startPoint x: 227, startPoint y: 491, endPoint x: 362, endPoint y: 491, distance: 135.0
click at [362, 491] on div "780 566 1499 Last updated Mar 28, 2025" at bounding box center [713, 490] width 1013 height 47
copy span "780 566 1499"
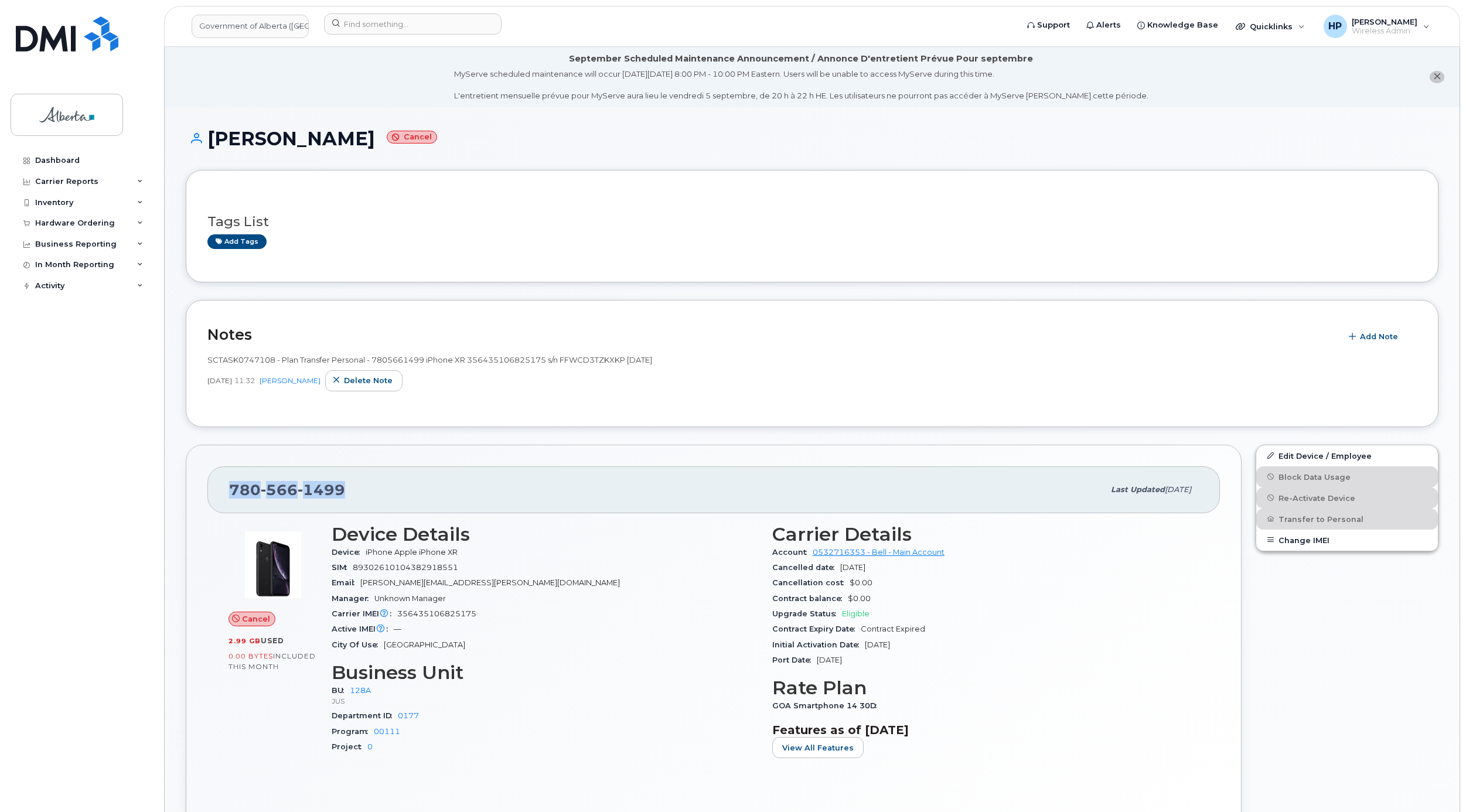
click at [475, 476] on div "780 566 1499 Last updated Mar 28, 2025" at bounding box center [713, 490] width 1013 height 47
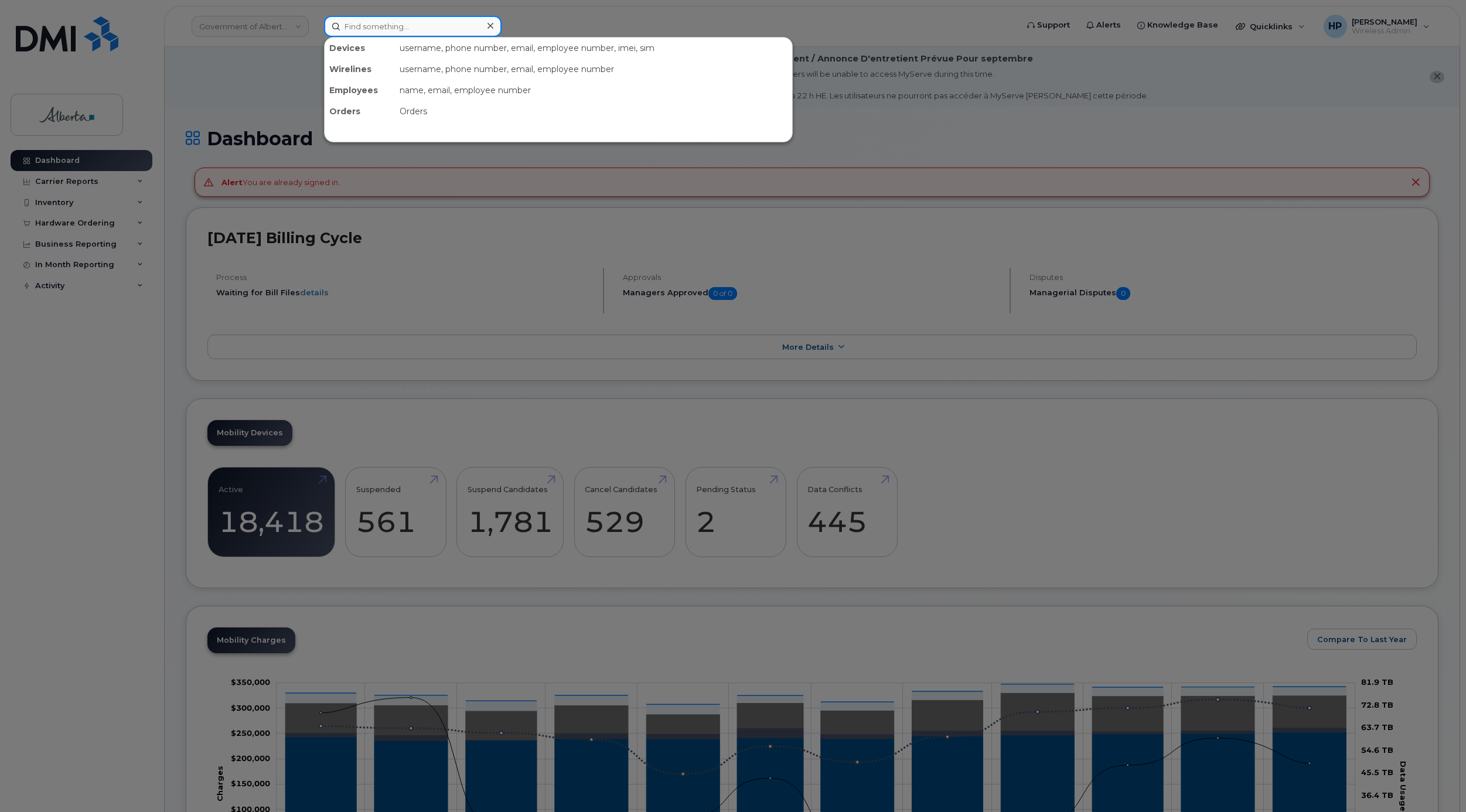
click at [368, 27] on input at bounding box center [412, 26] width 178 height 21
paste input "[PERSON_NAME]"
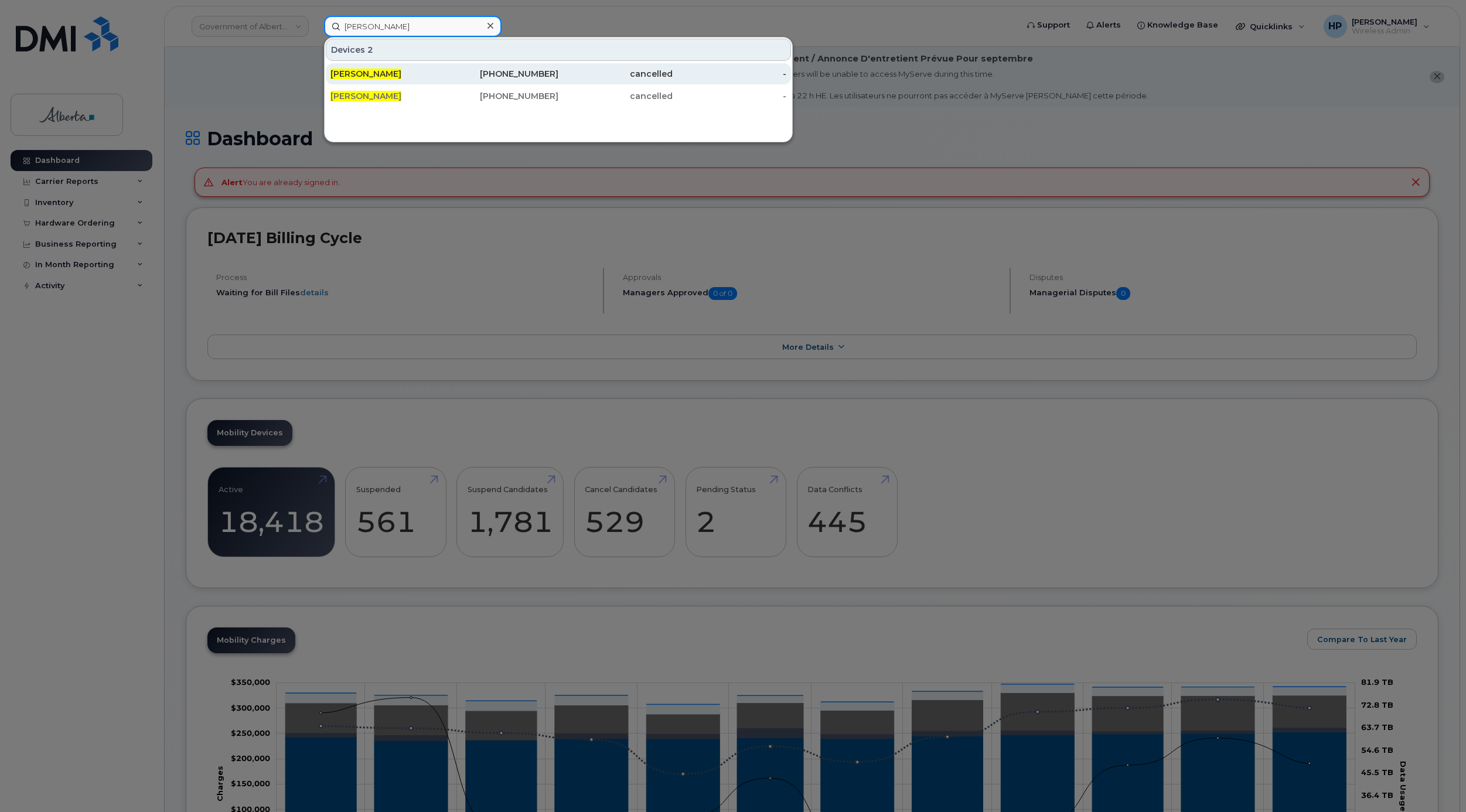
type input "[PERSON_NAME]"
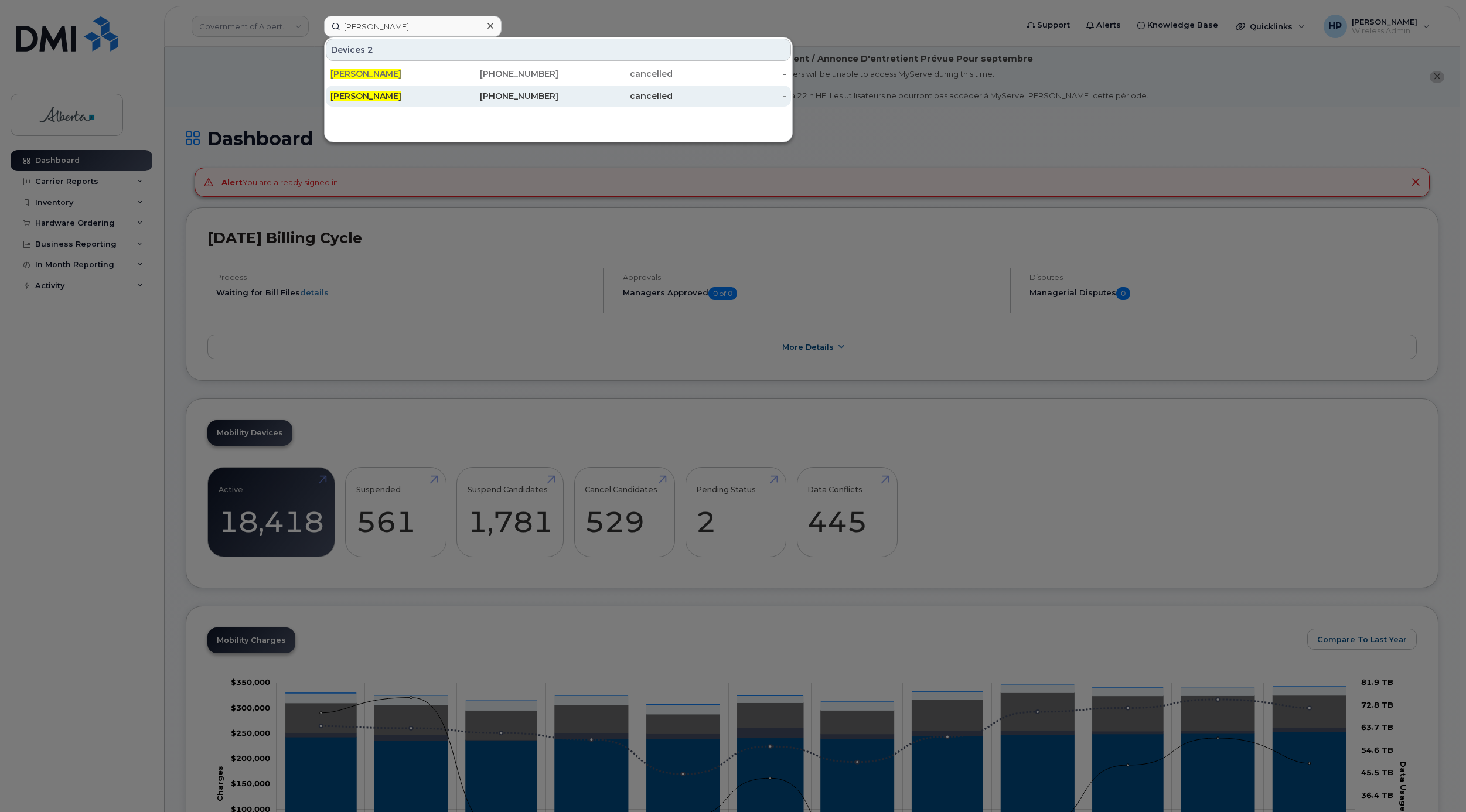
drag, startPoint x: 353, startPoint y: 73, endPoint x: 348, endPoint y: 86, distance: 13.9
click at [353, 73] on span "[PERSON_NAME]" at bounding box center [366, 73] width 71 height 10
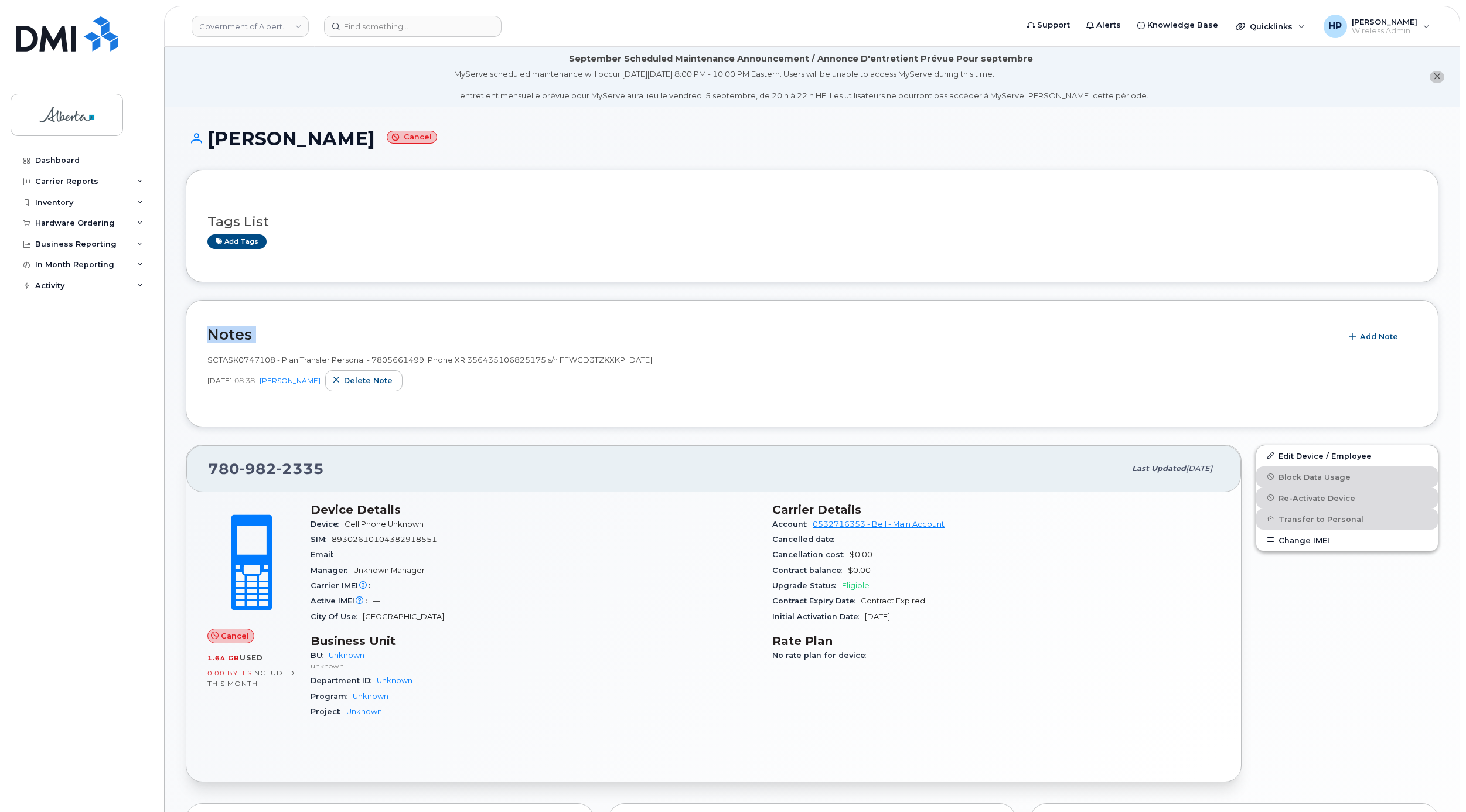
drag, startPoint x: 1465, startPoint y: 253, endPoint x: 1468, endPoint y: 331, distance: 78.1
click at [1465, 331] on html "Government of [GEOGRAPHIC_DATA] (GOA) Support Alerts Knowledge Base Quicklinks …" at bounding box center [733, 619] width 1466 height 1237
drag, startPoint x: 1468, startPoint y: 331, endPoint x: 1442, endPoint y: 343, distance: 28.6
click at [1442, 343] on div "Patti Mackinnon Cancel Tags List Add tags Notes Add Note SCTASK0747108 - Plan T…" at bounding box center [812, 653] width 1295 height 1092
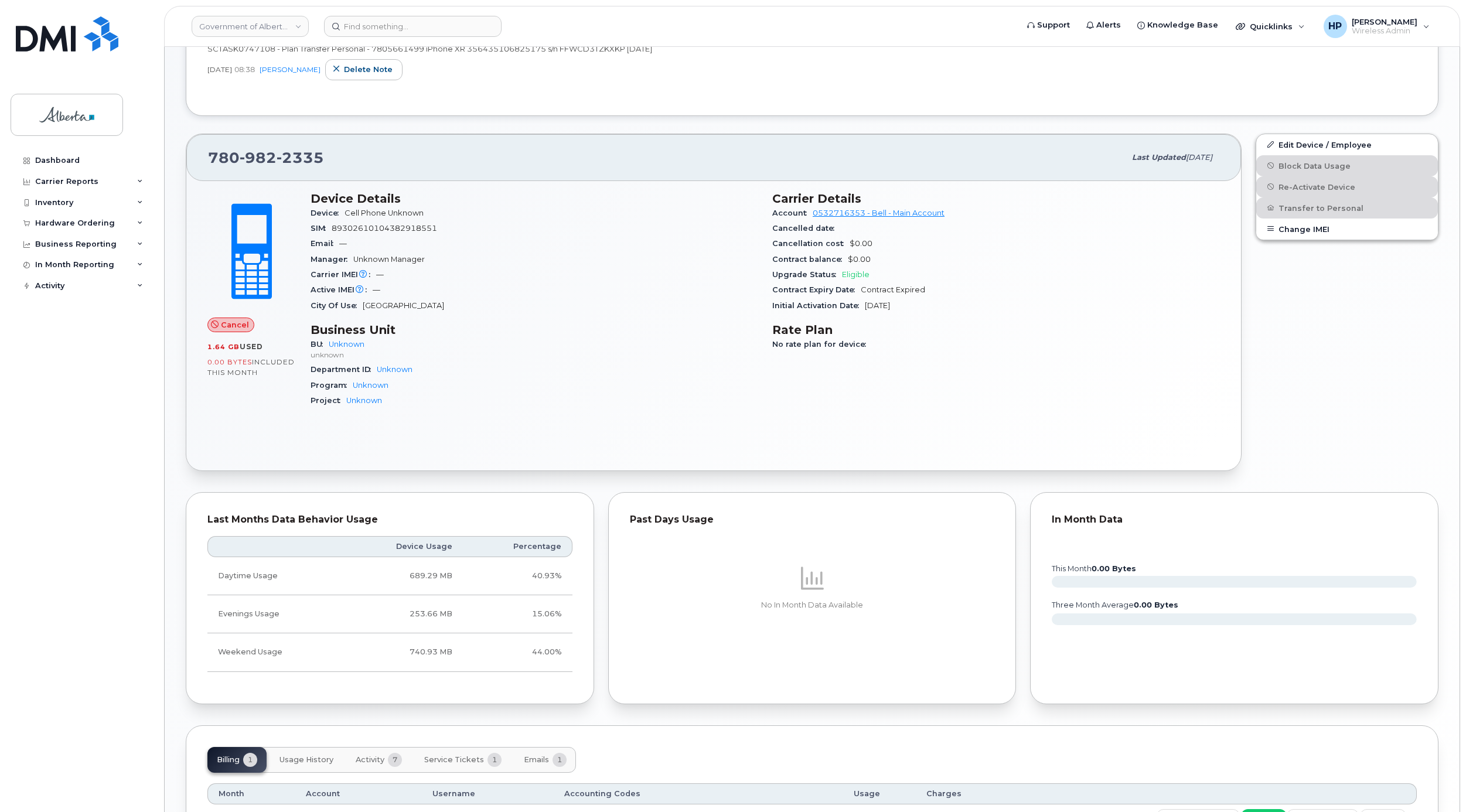
scroll to position [43, 0]
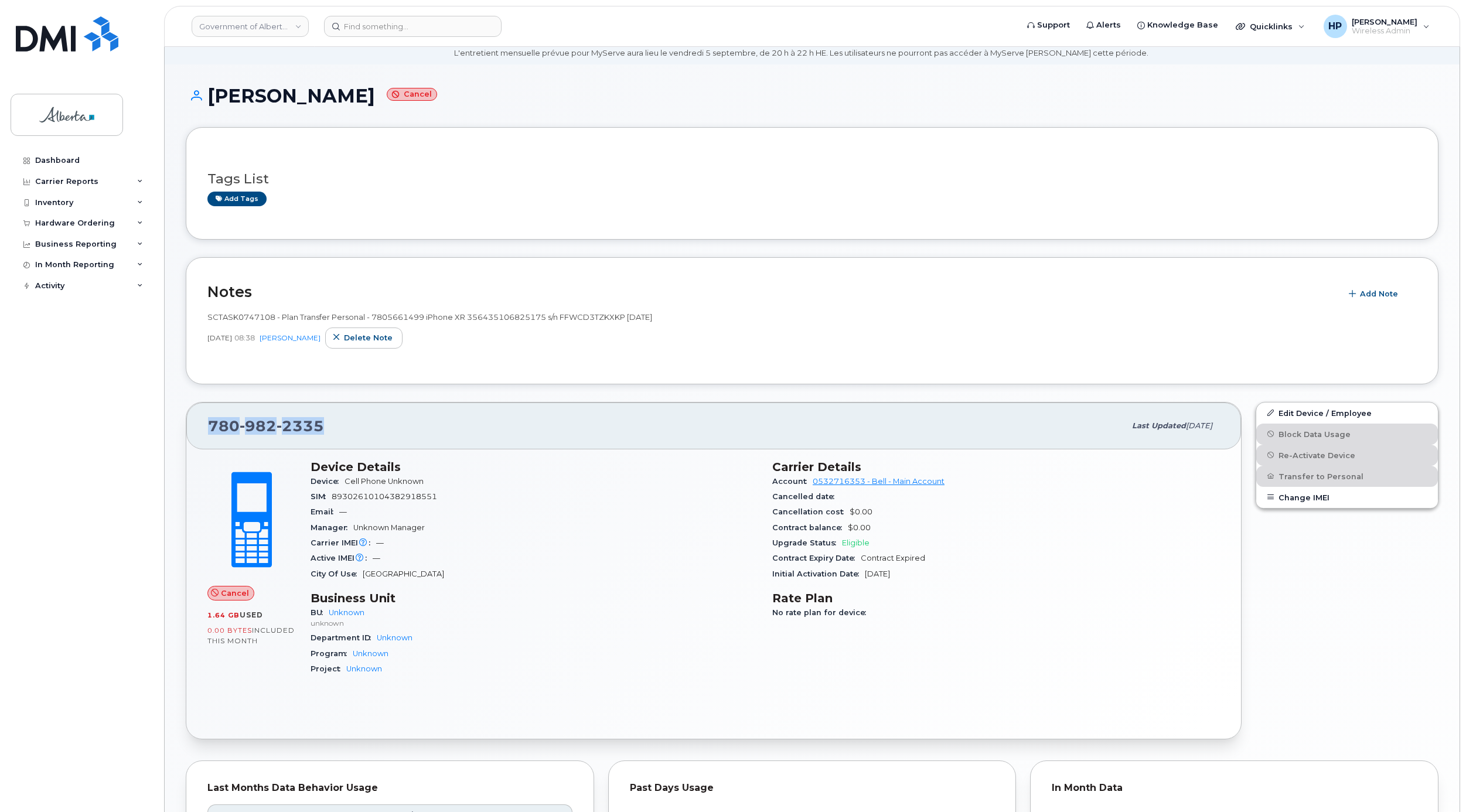
drag, startPoint x: 202, startPoint y: 426, endPoint x: 327, endPoint y: 431, distance: 125.1
click at [327, 431] on div "780 982 2335 Last updated Apr 14, 2025" at bounding box center [714, 426] width 1055 height 47
copy span "780 982 2335"
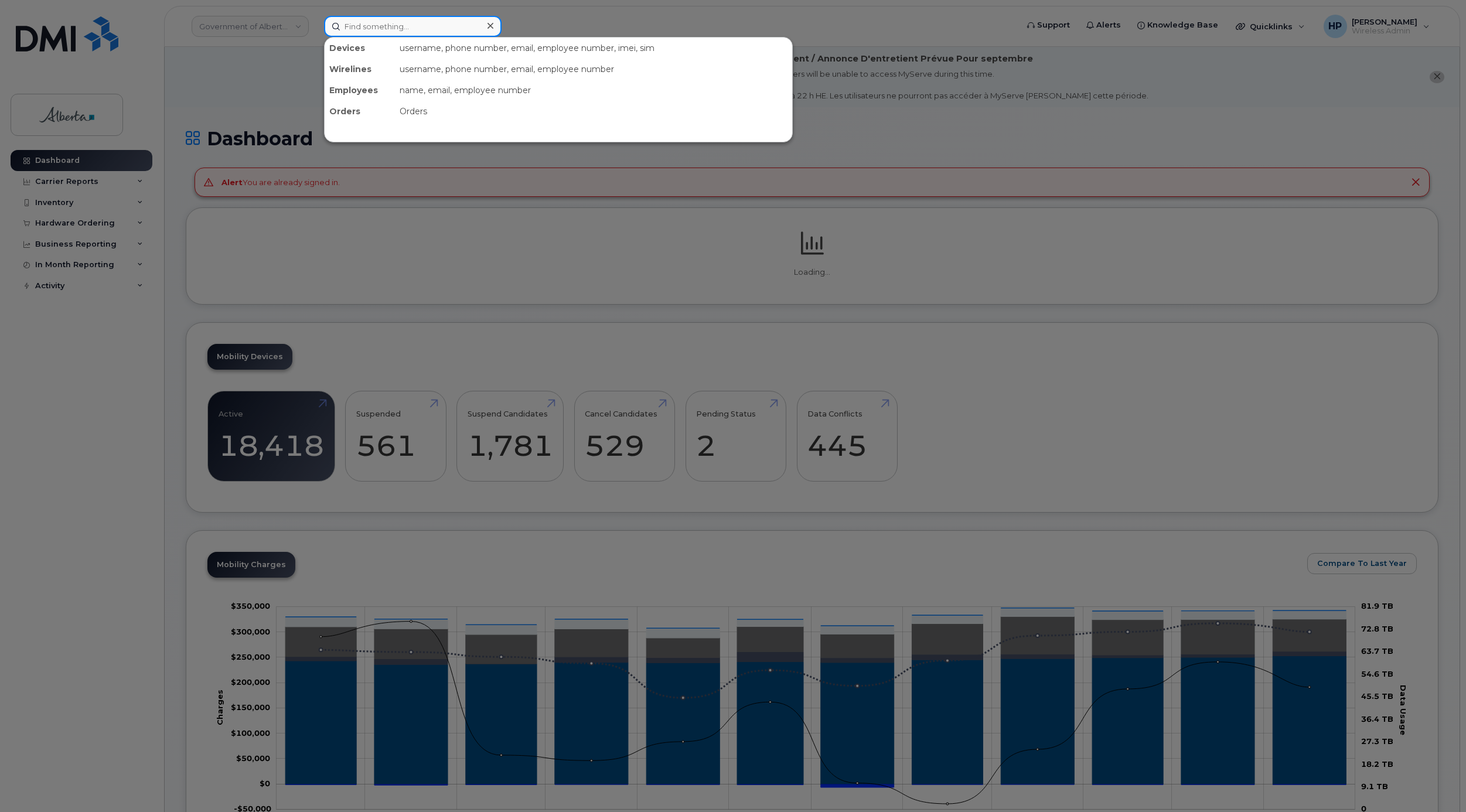
drag, startPoint x: 403, startPoint y: 34, endPoint x: 403, endPoint y: 25, distance: 9.0
click at [403, 34] on input at bounding box center [412, 26] width 178 height 21
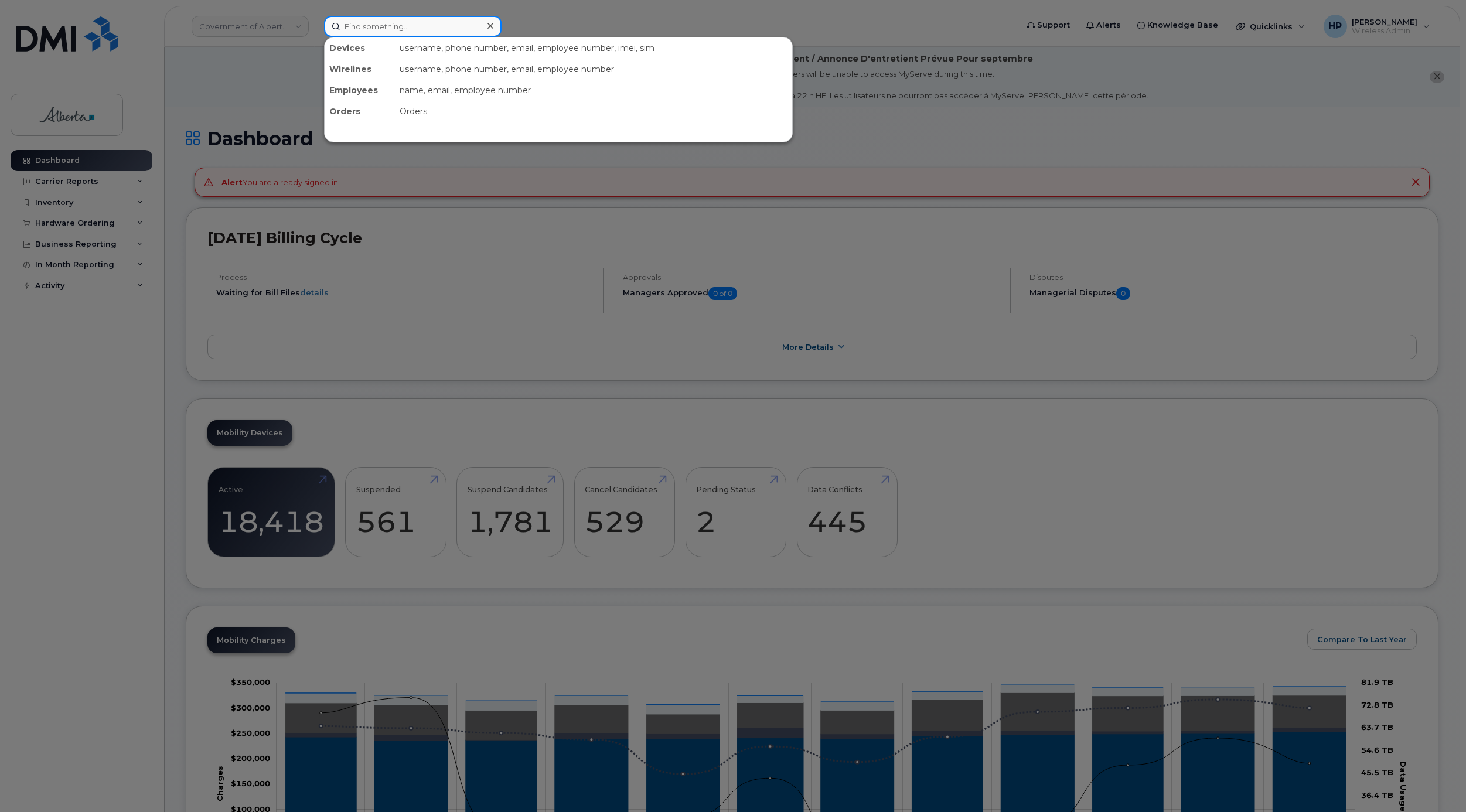
paste input "7809406452"
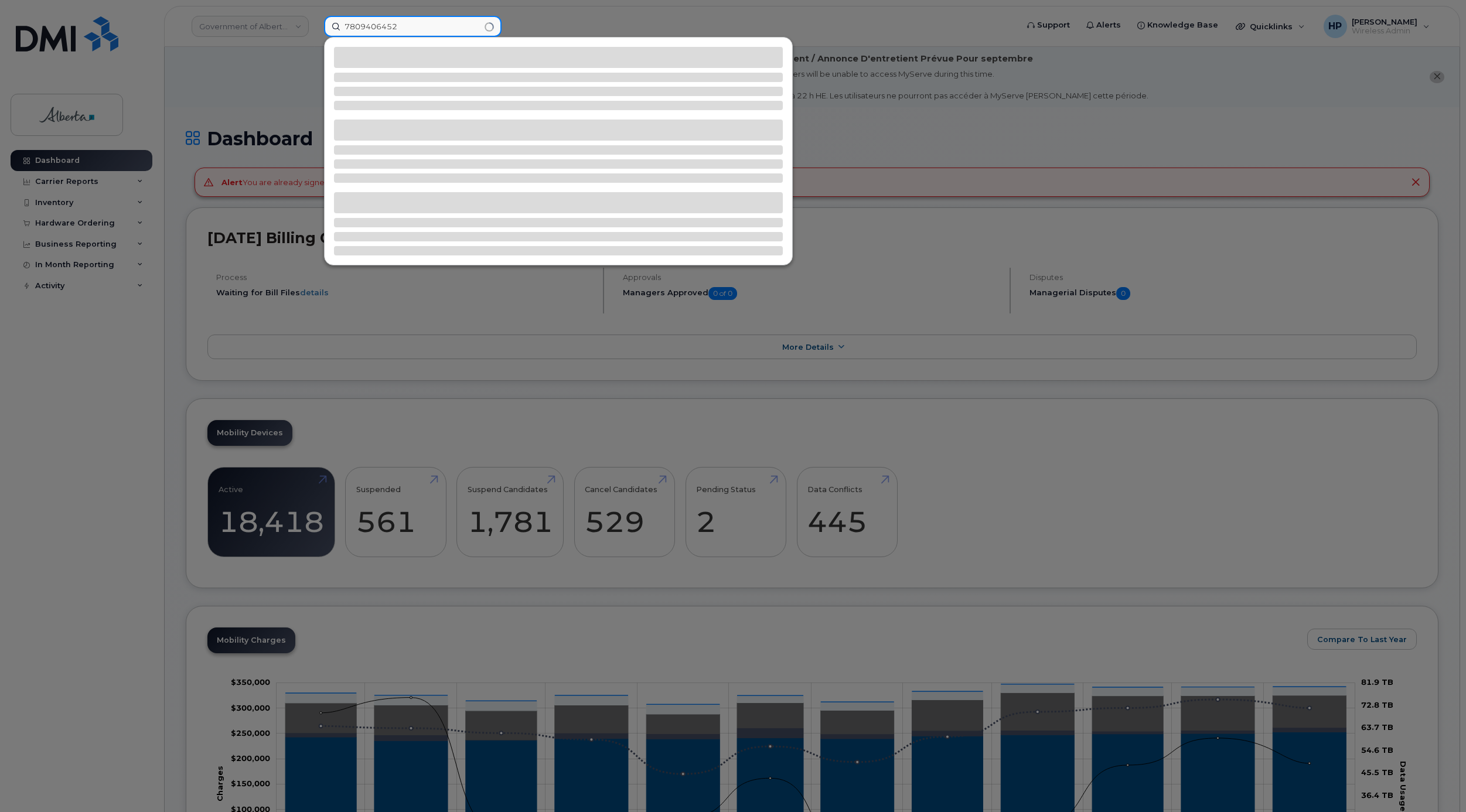
type input "7809406452"
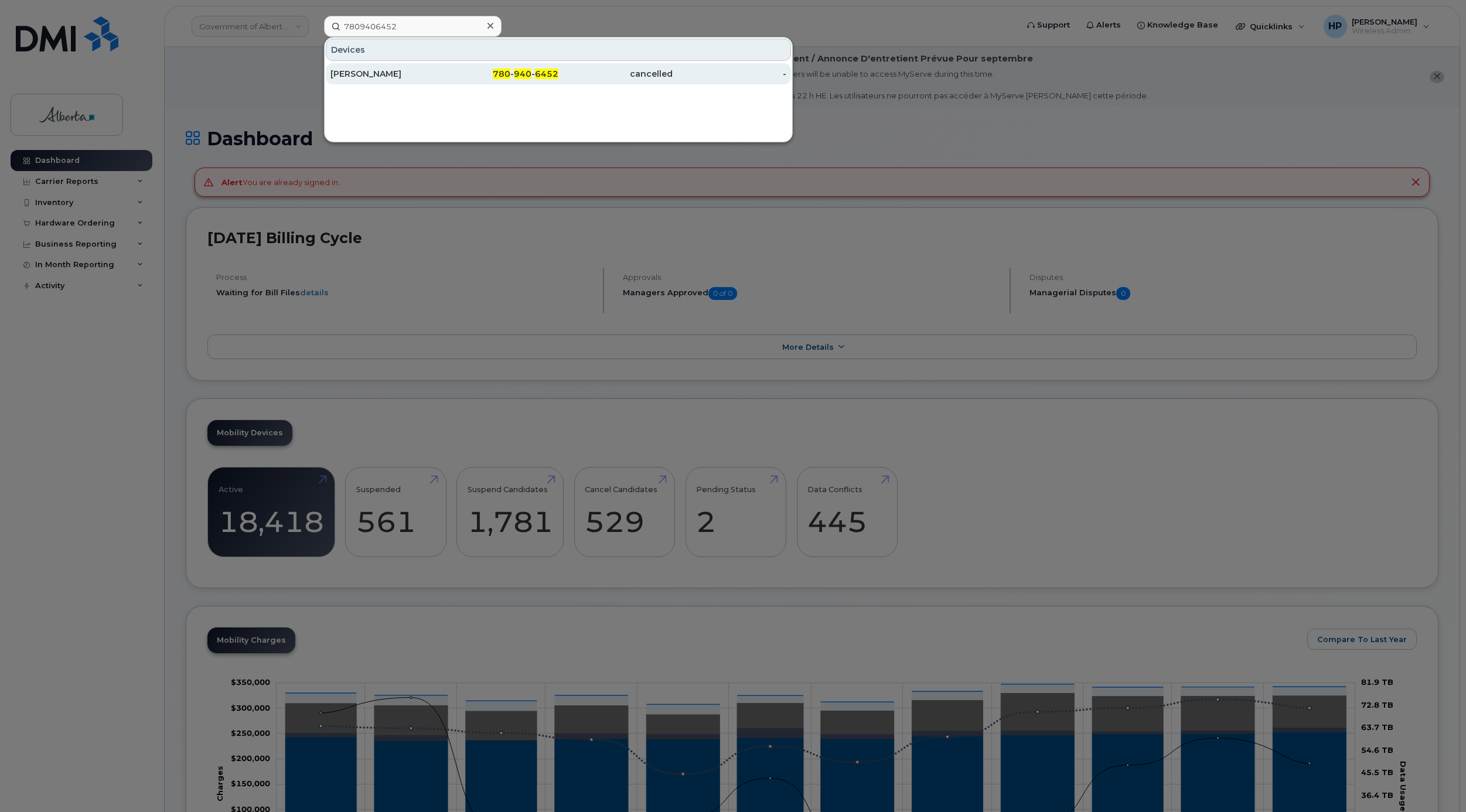
click at [382, 79] on div "[PERSON_NAME]" at bounding box center [388, 73] width 115 height 12
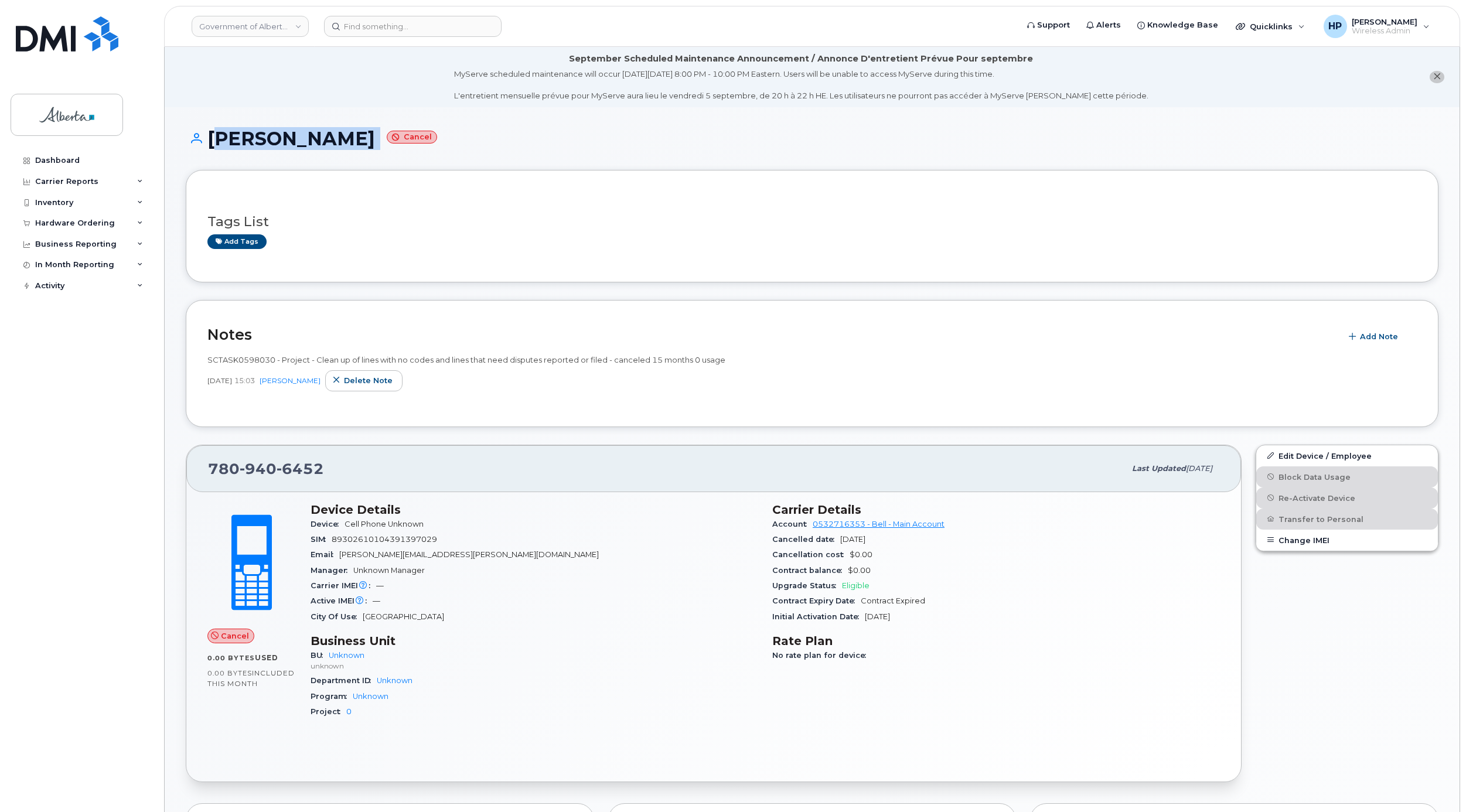
drag, startPoint x: 209, startPoint y: 139, endPoint x: 373, endPoint y: 145, distance: 164.1
click at [373, 145] on h1 "Karen Hasson Cancel" at bounding box center [812, 139] width 1253 height 21
copy h1 "[PERSON_NAME]"
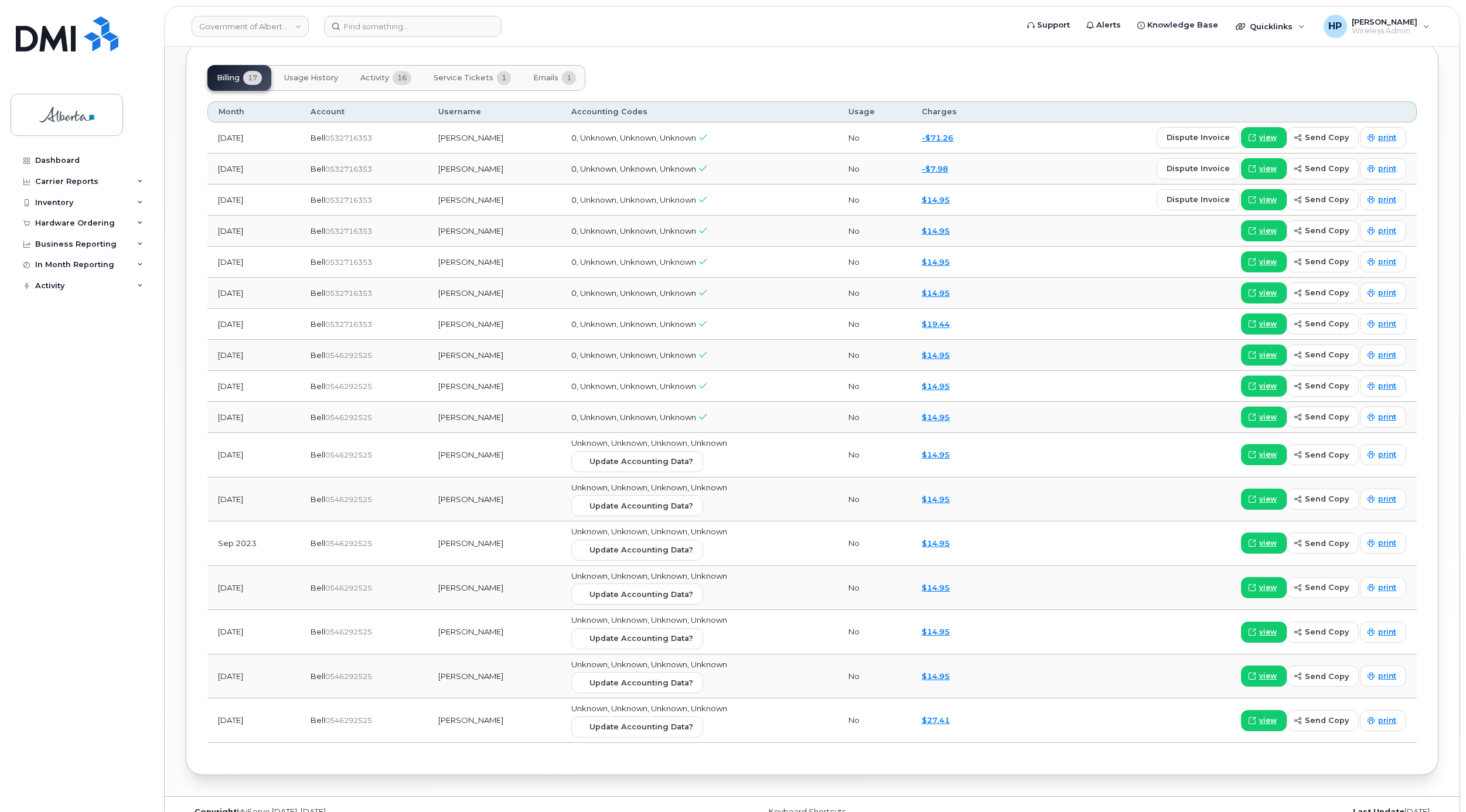
scroll to position [918, 0]
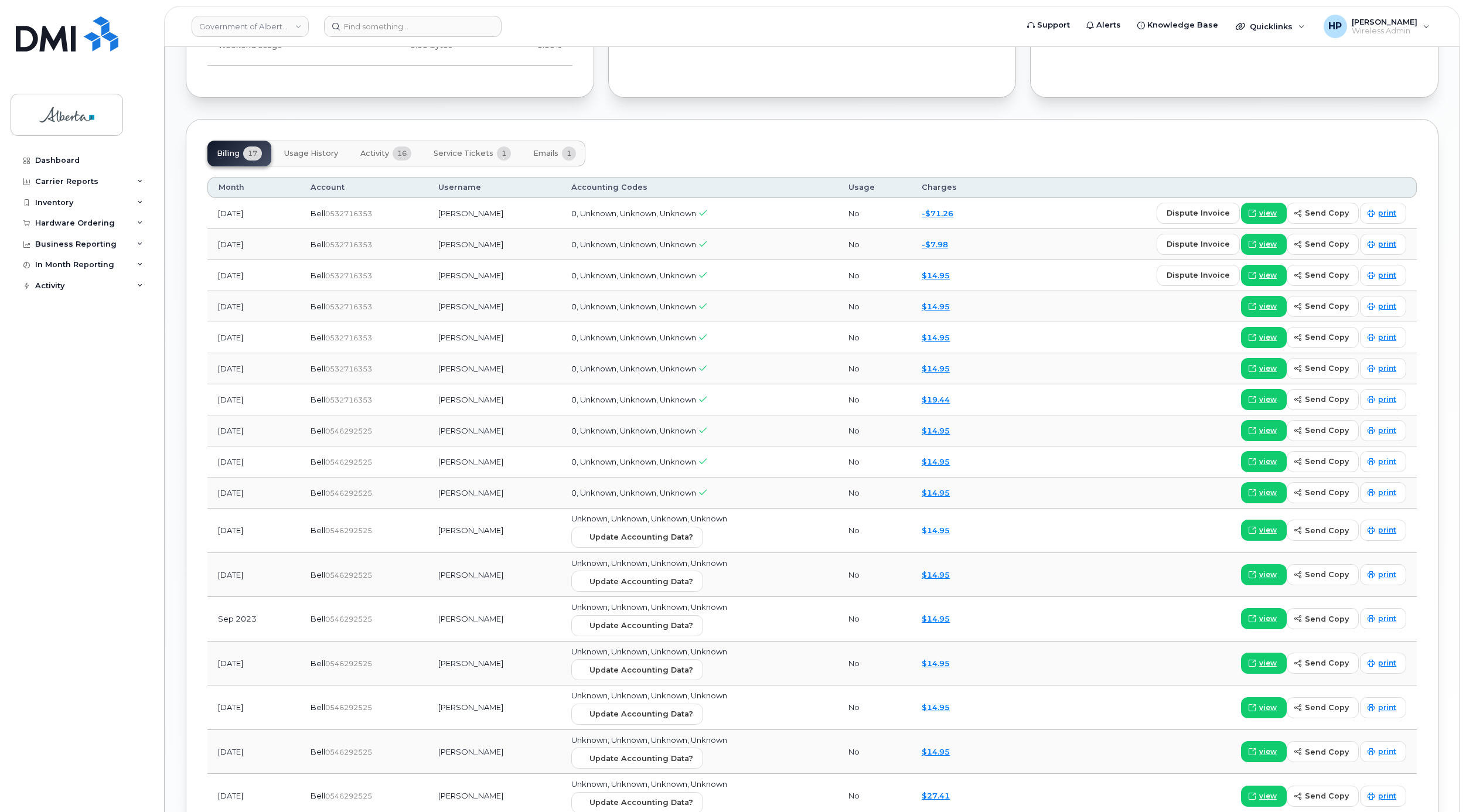
click at [549, 158] on span "Emails" at bounding box center [545, 154] width 25 height 10
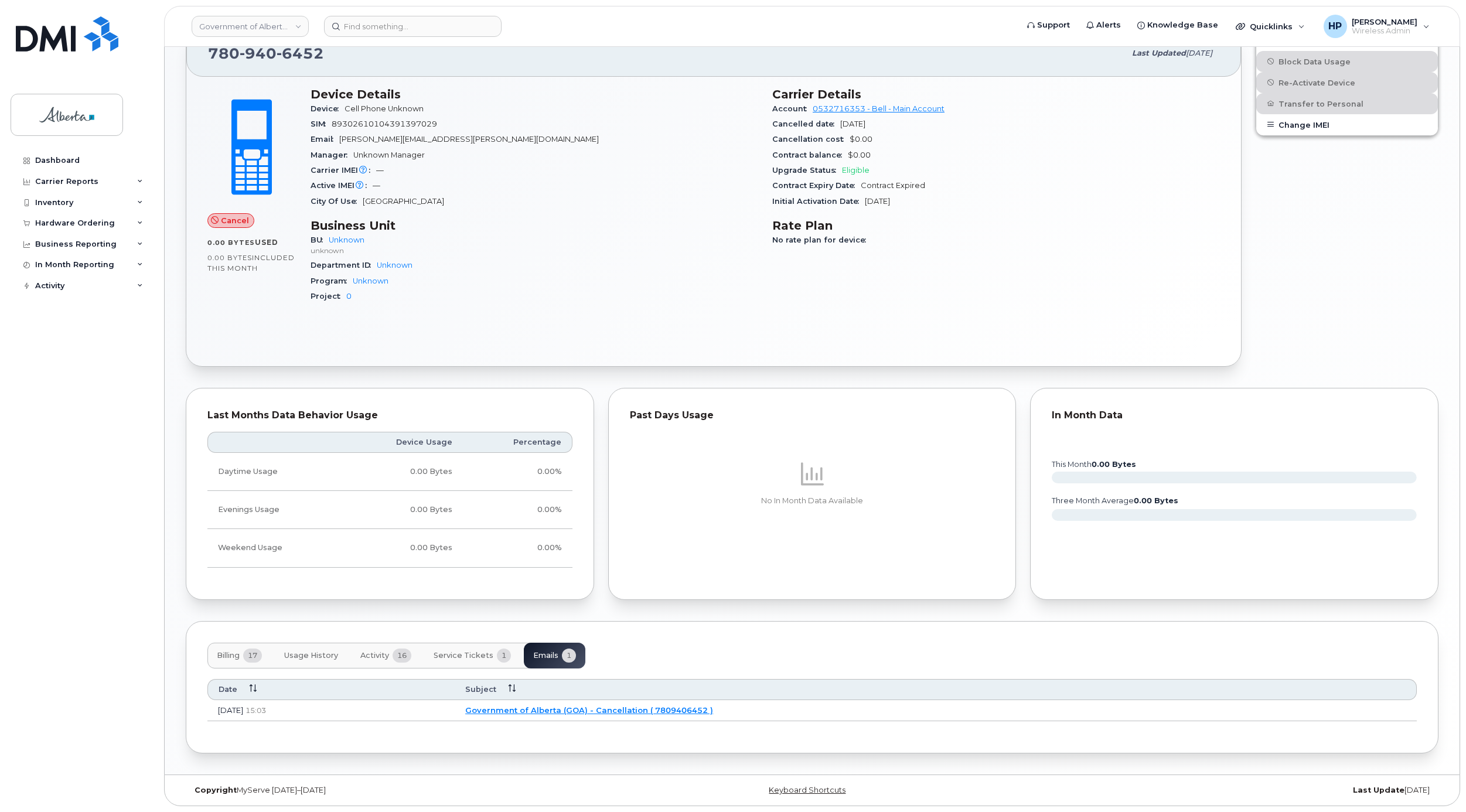
scroll to position [422, 0]
click at [448, 654] on span "Service Tickets" at bounding box center [463, 656] width 60 height 10
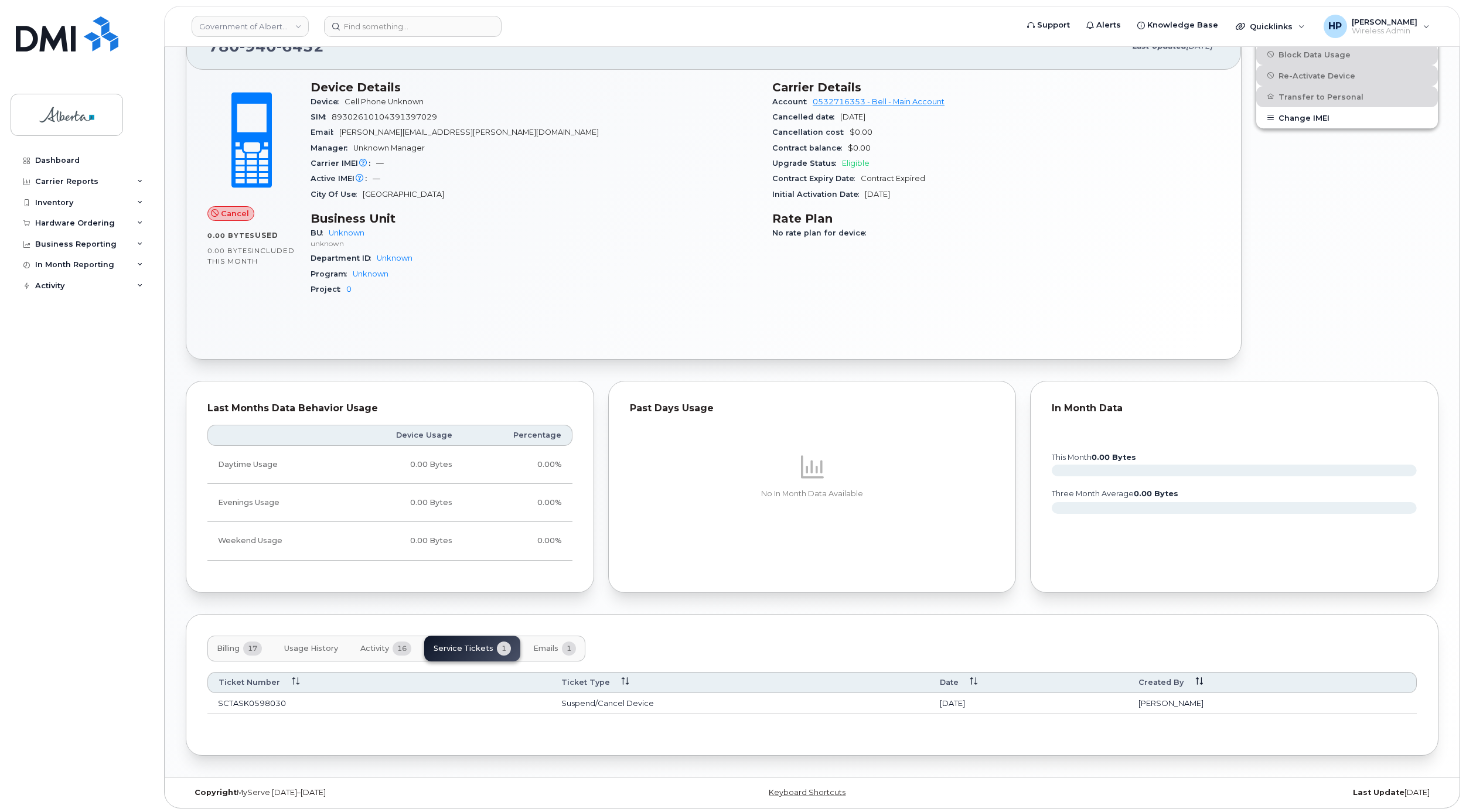
click at [372, 651] on span "Activity" at bounding box center [375, 649] width 29 height 10
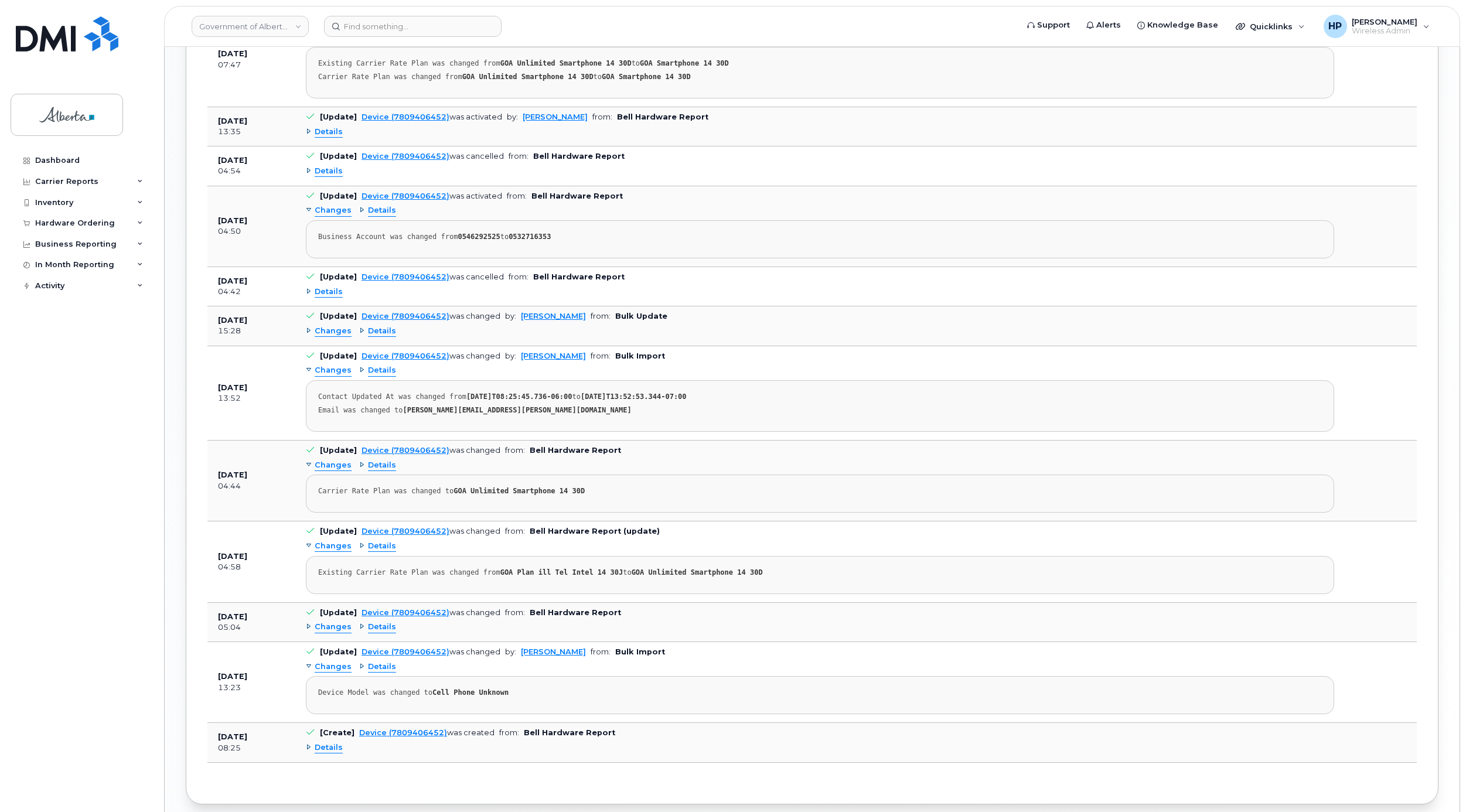
scroll to position [1316, 0]
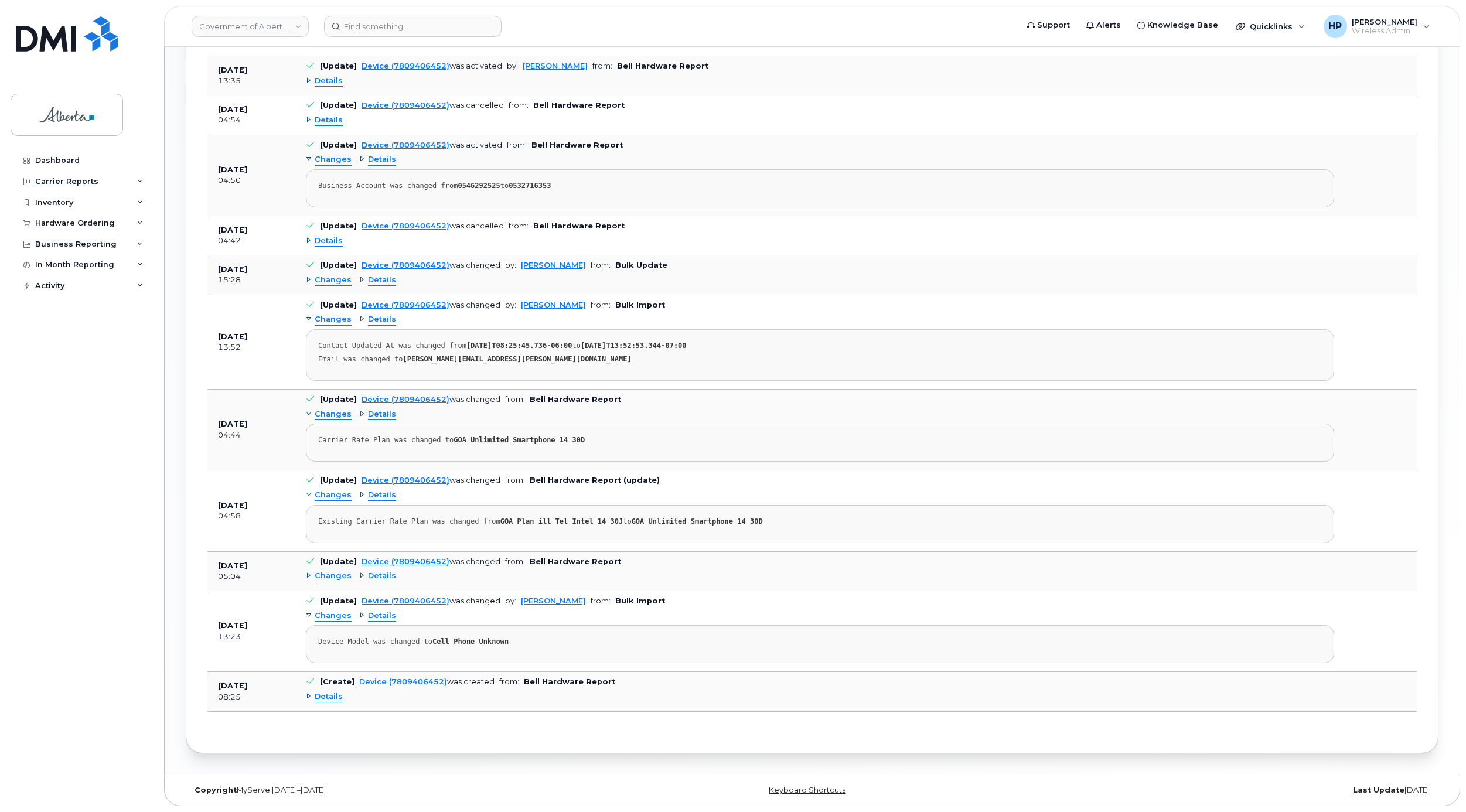
click at [338, 691] on span "Details" at bounding box center [329, 697] width 28 height 11
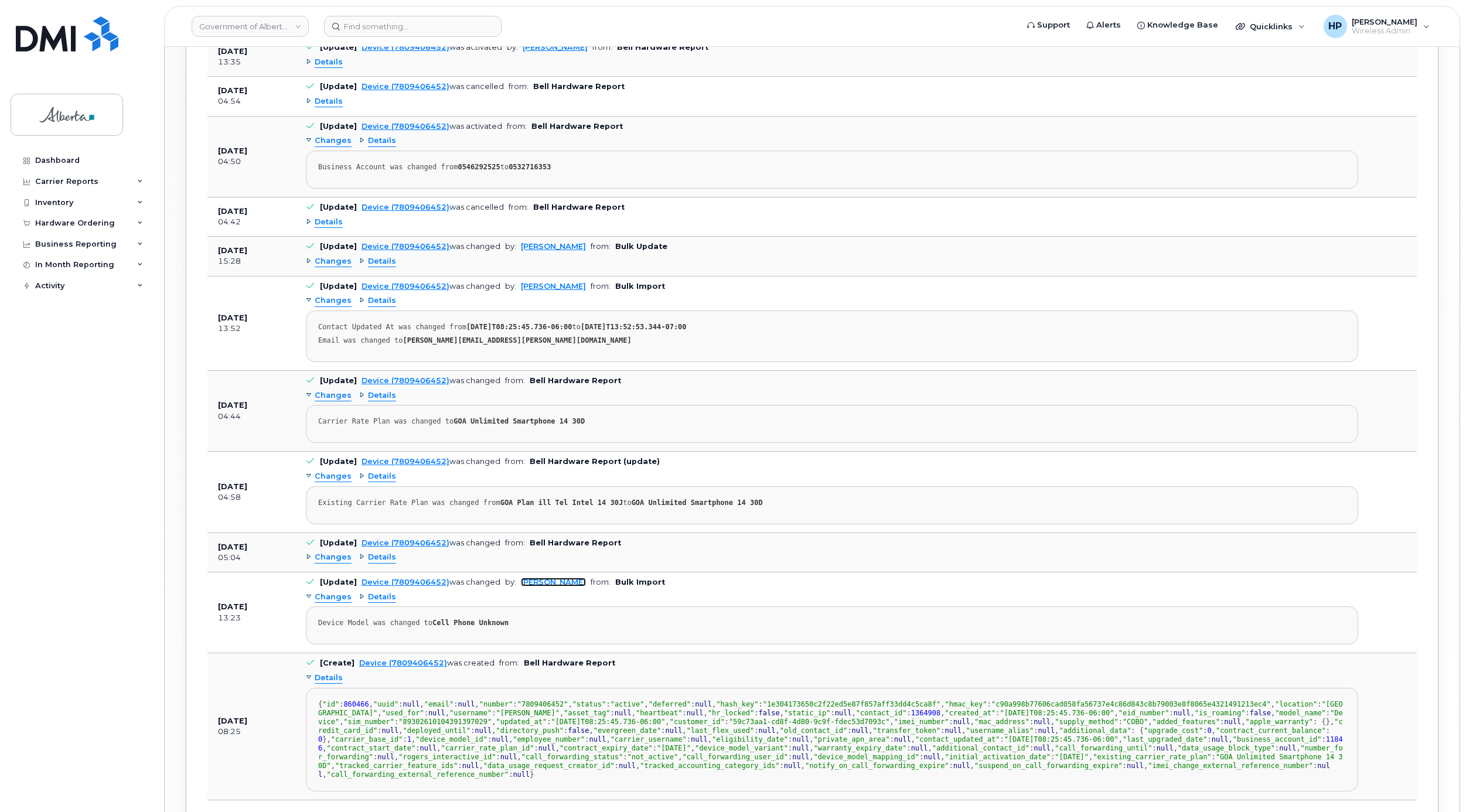
click at [559, 586] on link "Taylor Phillips" at bounding box center [553, 582] width 65 height 9
click at [1108, 276] on td "[Update] Device (7809406452) was changed by: Phil Lee from: Bulk Update Changes…" at bounding box center [832, 256] width 1074 height 39
drag, startPoint x: 551, startPoint y: 596, endPoint x: 798, endPoint y: 682, distance: 261.5
click at [798, 682] on td "[Create] Device (7809406452) was created from: Bell Hardware Report Details { "…" at bounding box center [832, 726] width 1074 height 147
click at [382, 603] on span "Details" at bounding box center [381, 597] width 28 height 11
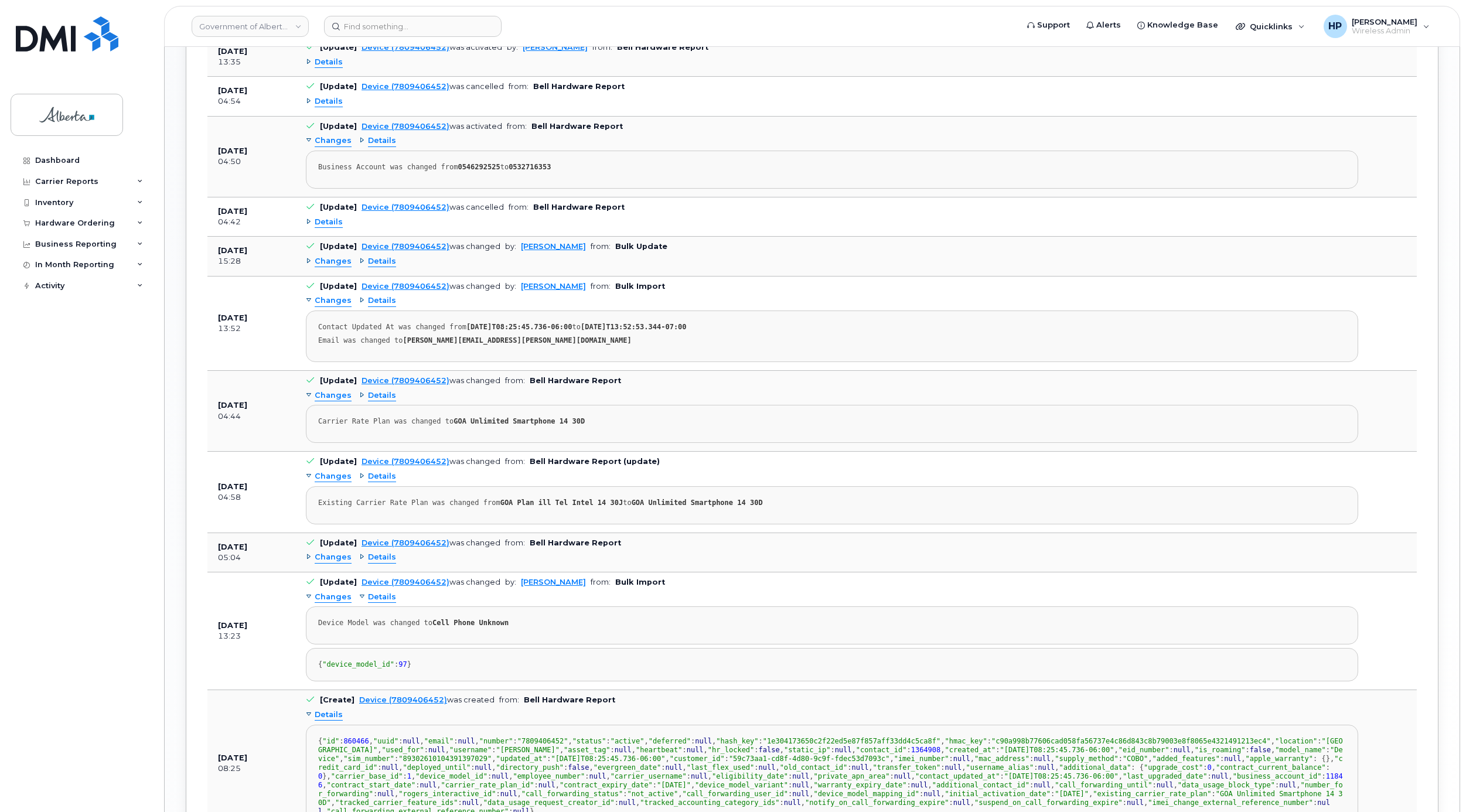
click at [364, 563] on div "Details" at bounding box center [378, 558] width 37 height 11
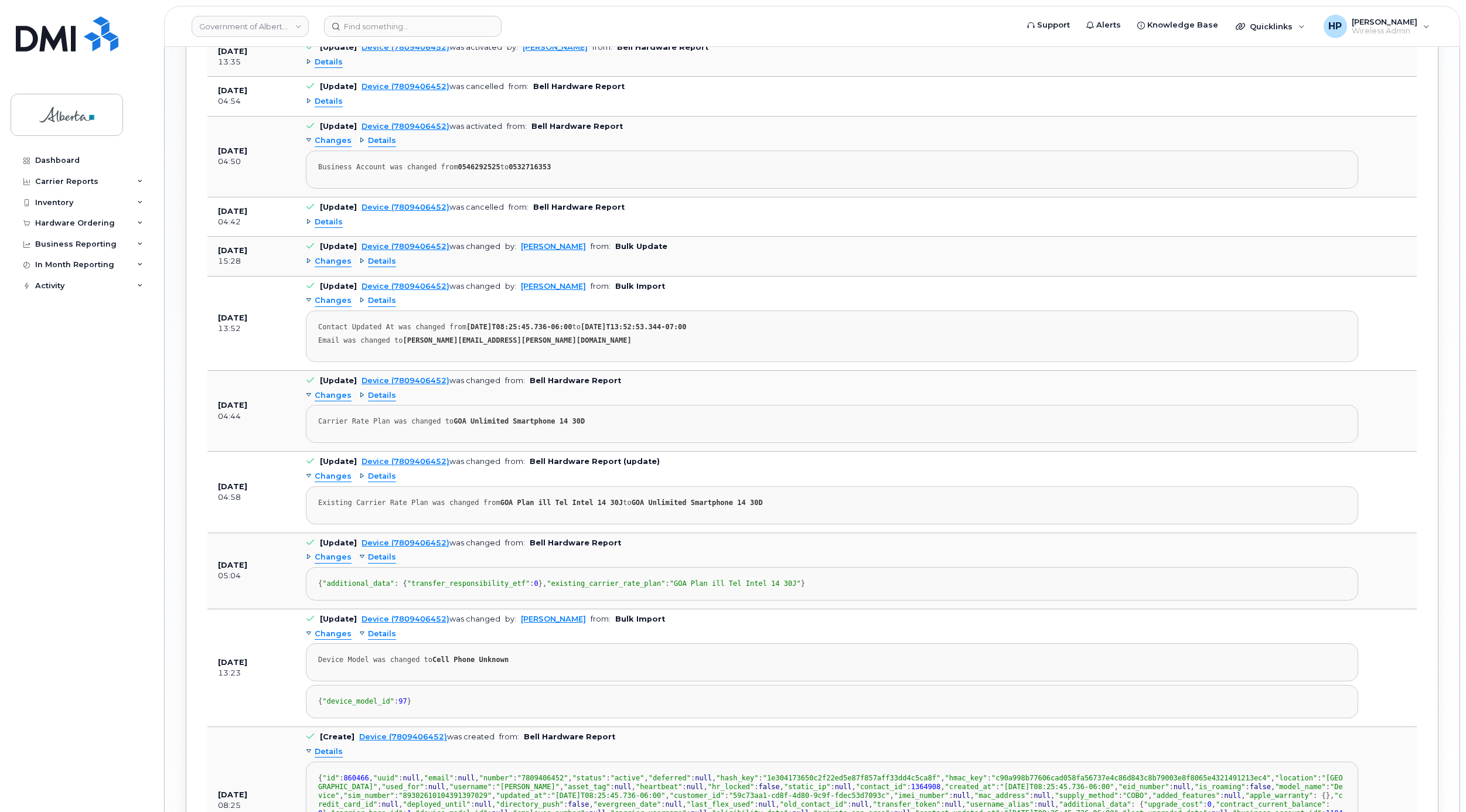
click at [391, 482] on span "Details" at bounding box center [381, 477] width 28 height 11
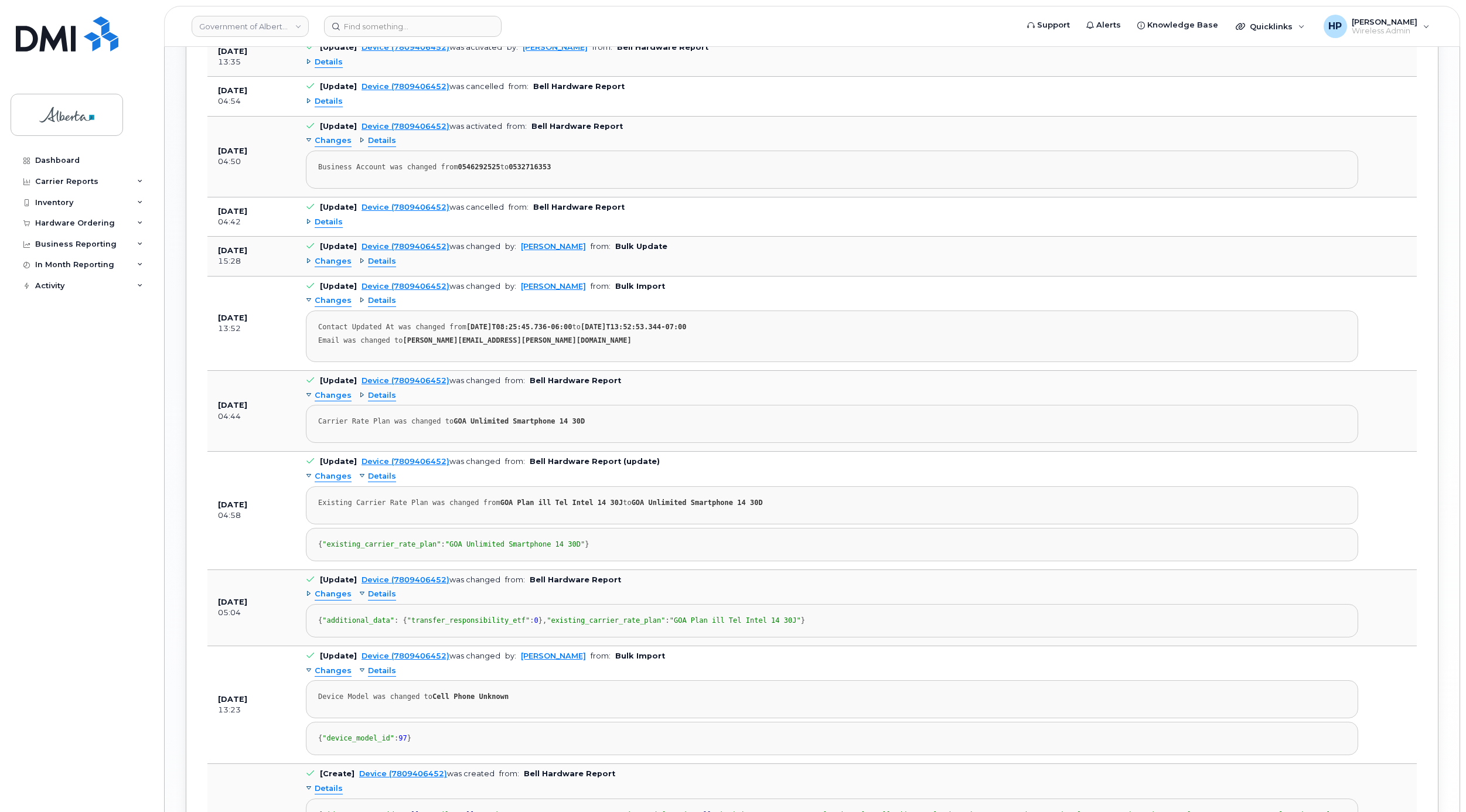
click at [375, 401] on span "Details" at bounding box center [381, 396] width 28 height 11
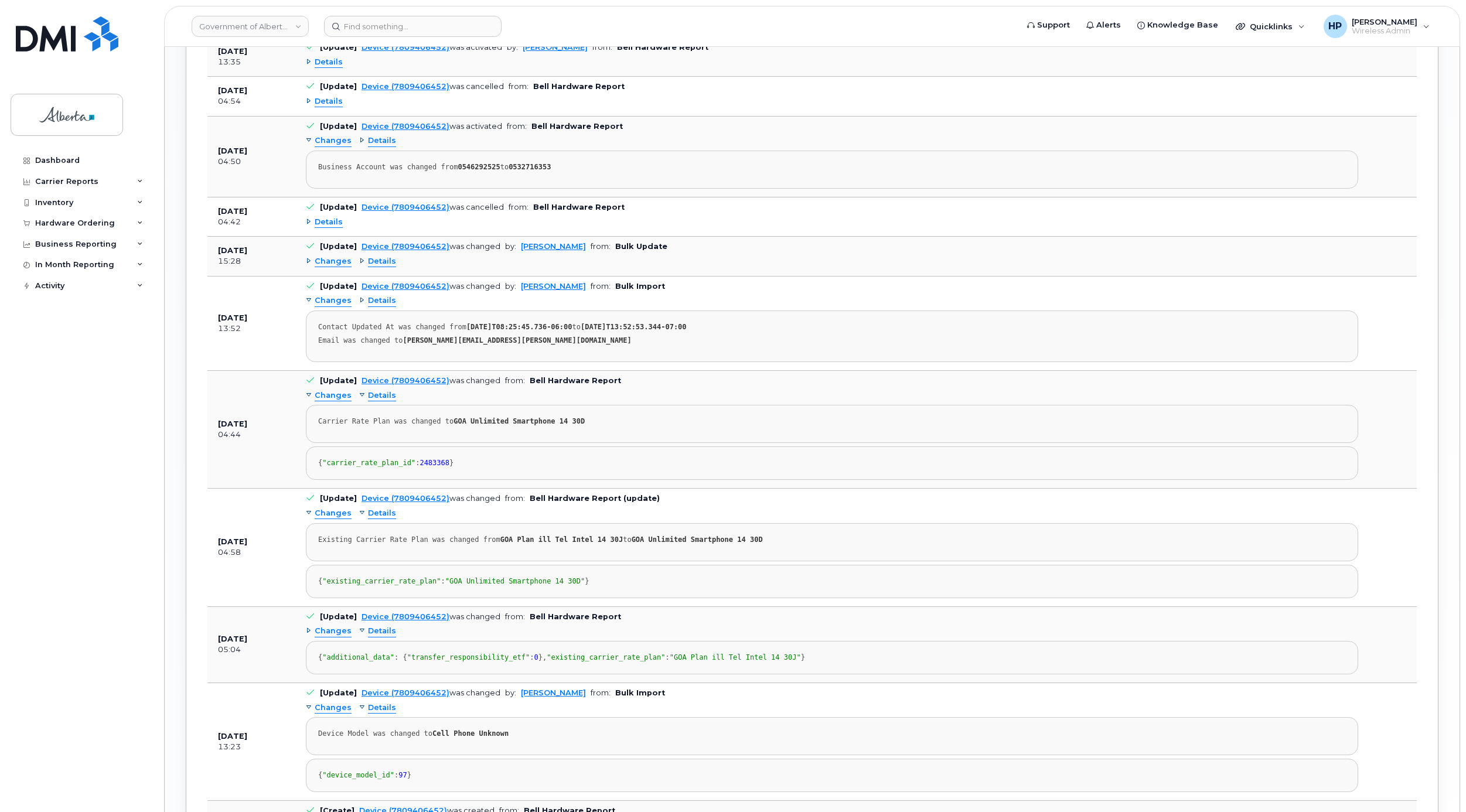
click at [376, 307] on span "Details" at bounding box center [381, 301] width 28 height 11
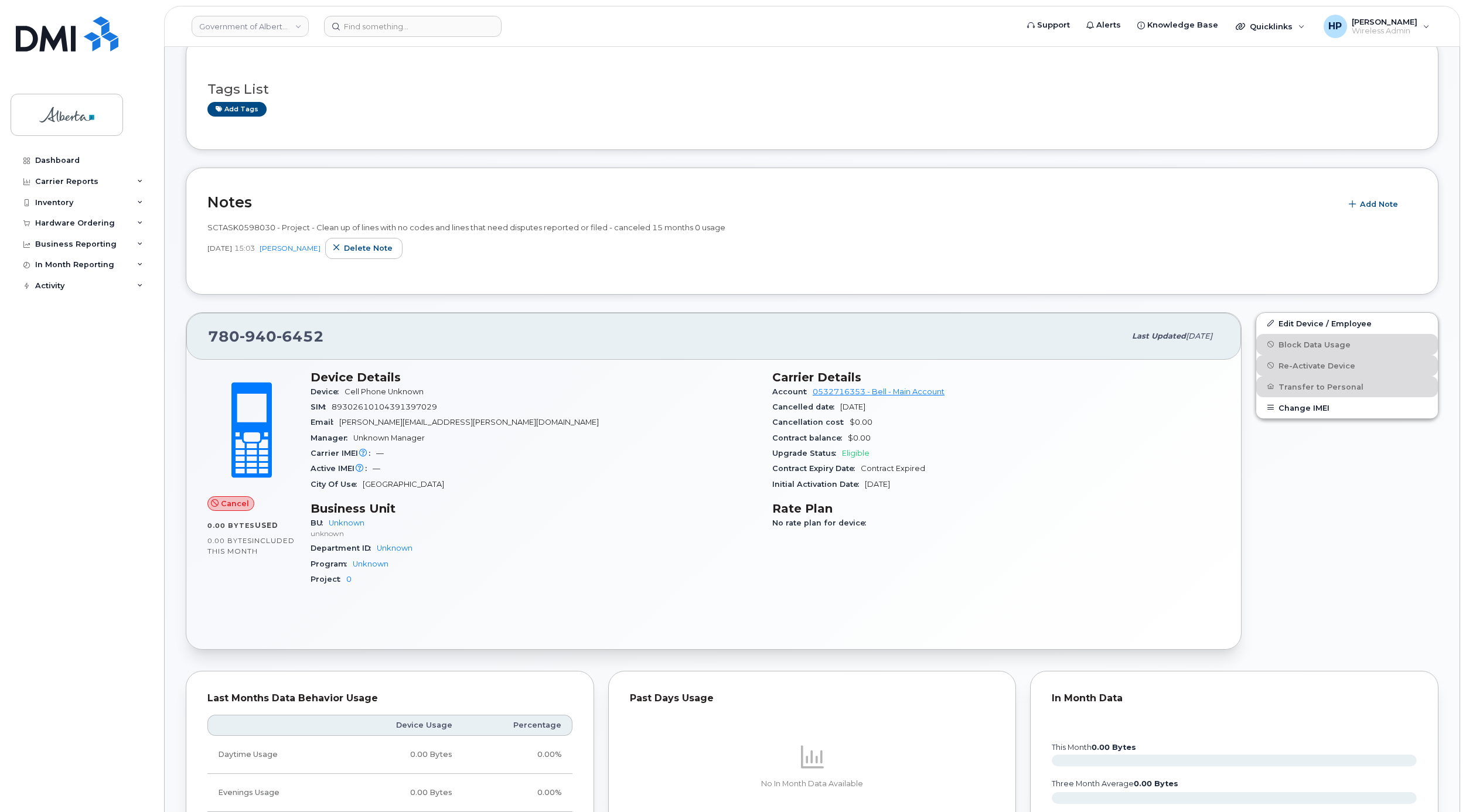
scroll to position [0, 0]
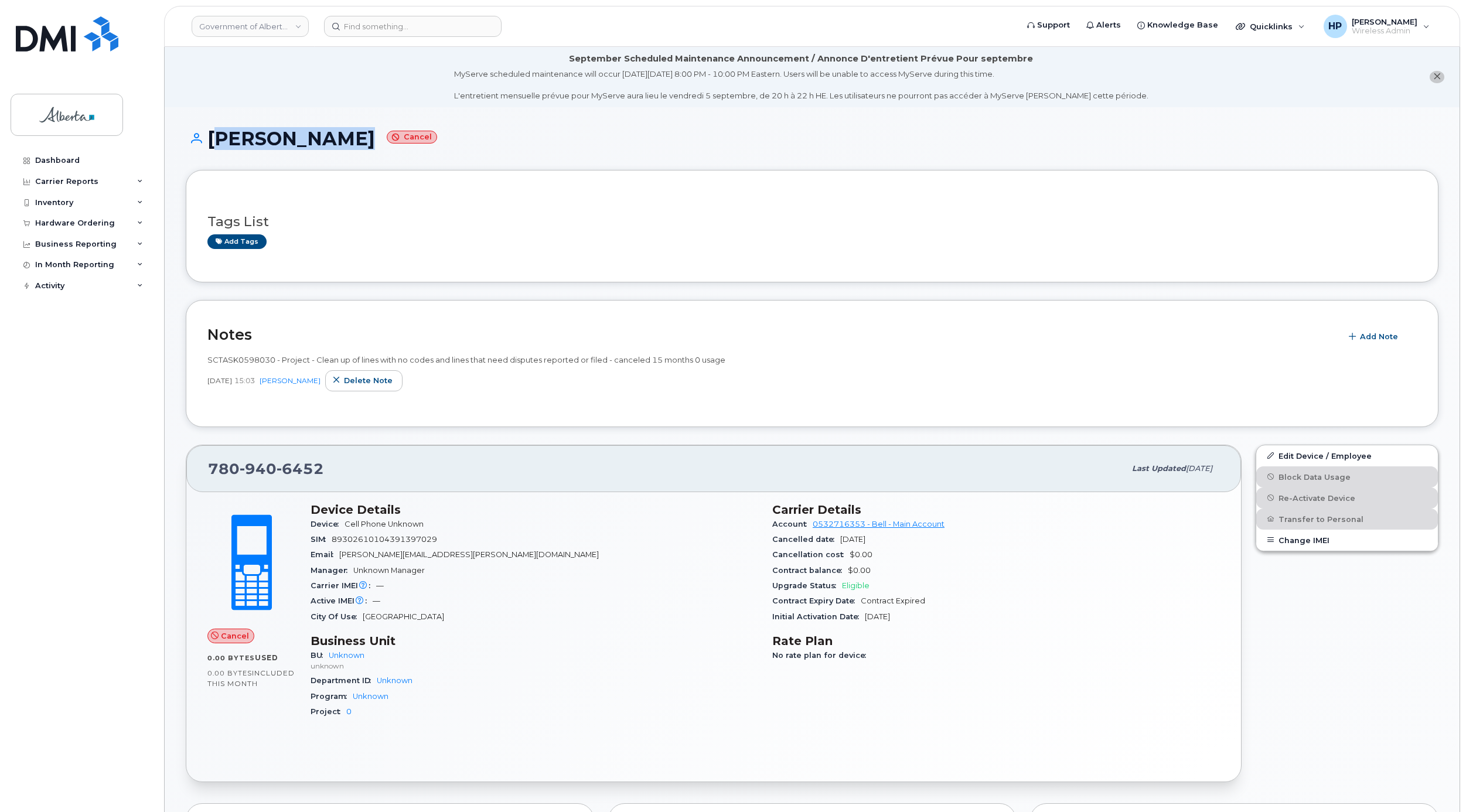
drag, startPoint x: 213, startPoint y: 134, endPoint x: 341, endPoint y: 143, distance: 128.3
click at [341, 143] on h1 "Karen Hasson Cancel" at bounding box center [812, 139] width 1253 height 21
copy h1 "[PERSON_NAME]"
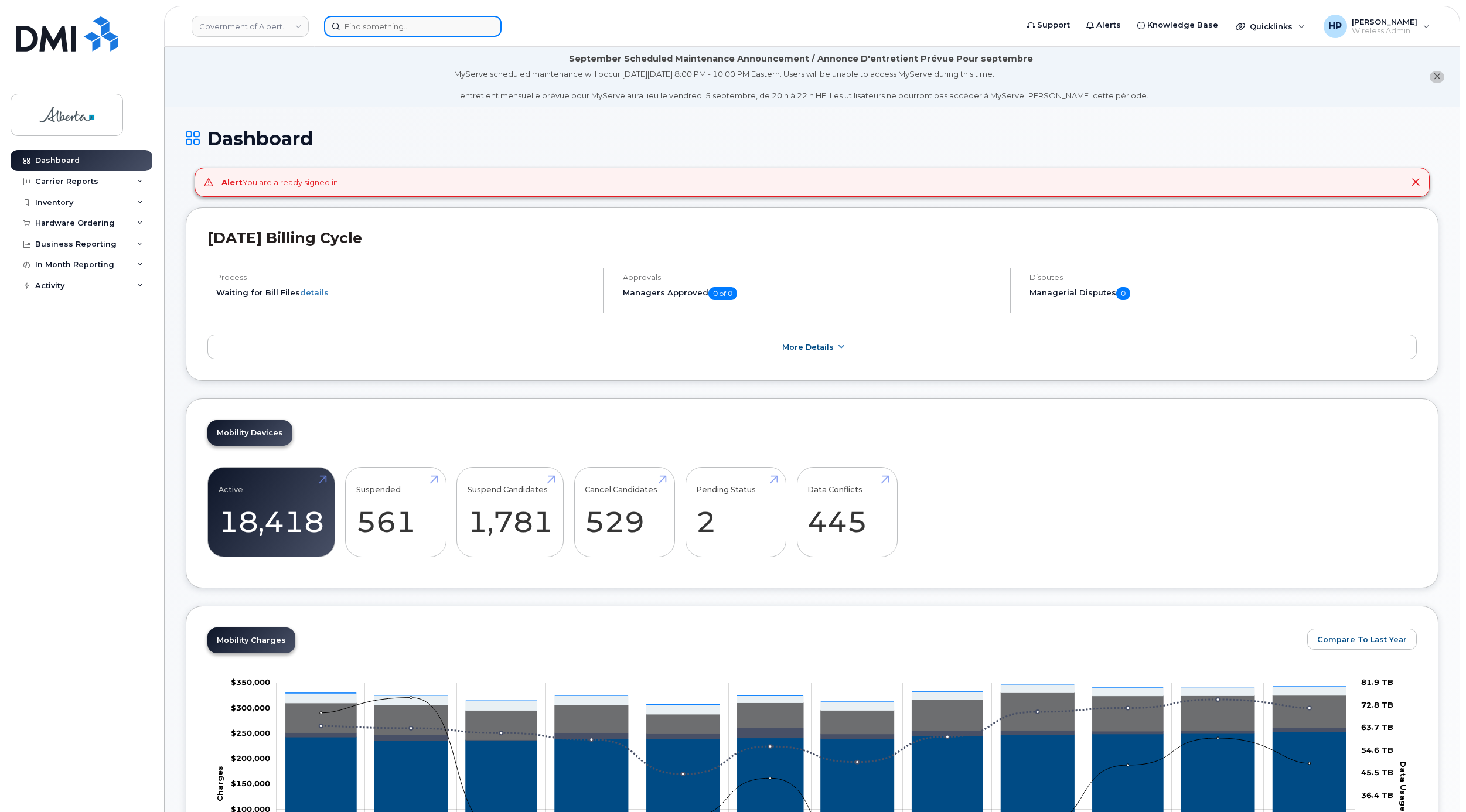
click at [356, 28] on input at bounding box center [412, 26] width 178 height 21
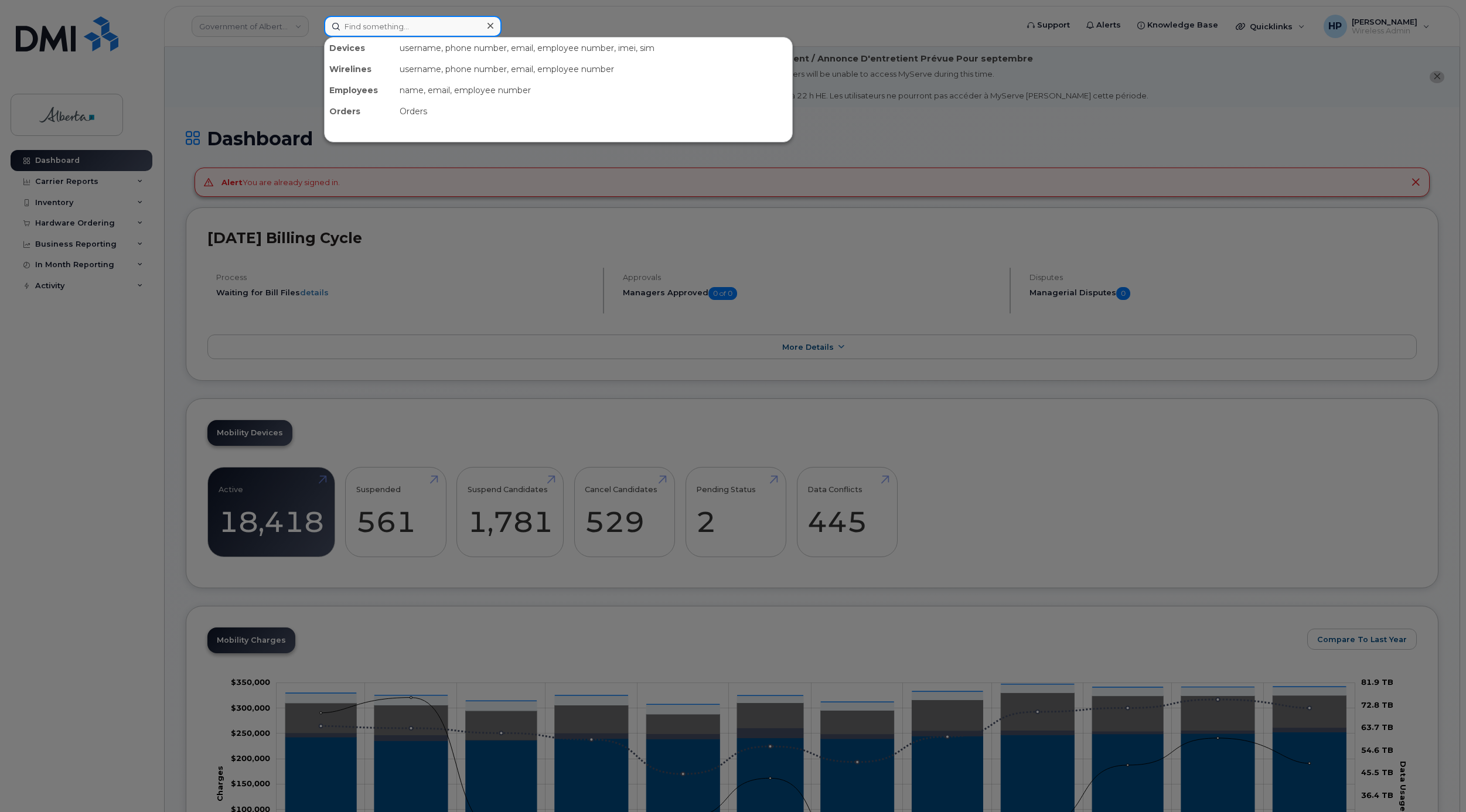
paste input "[PERSON_NAME]"
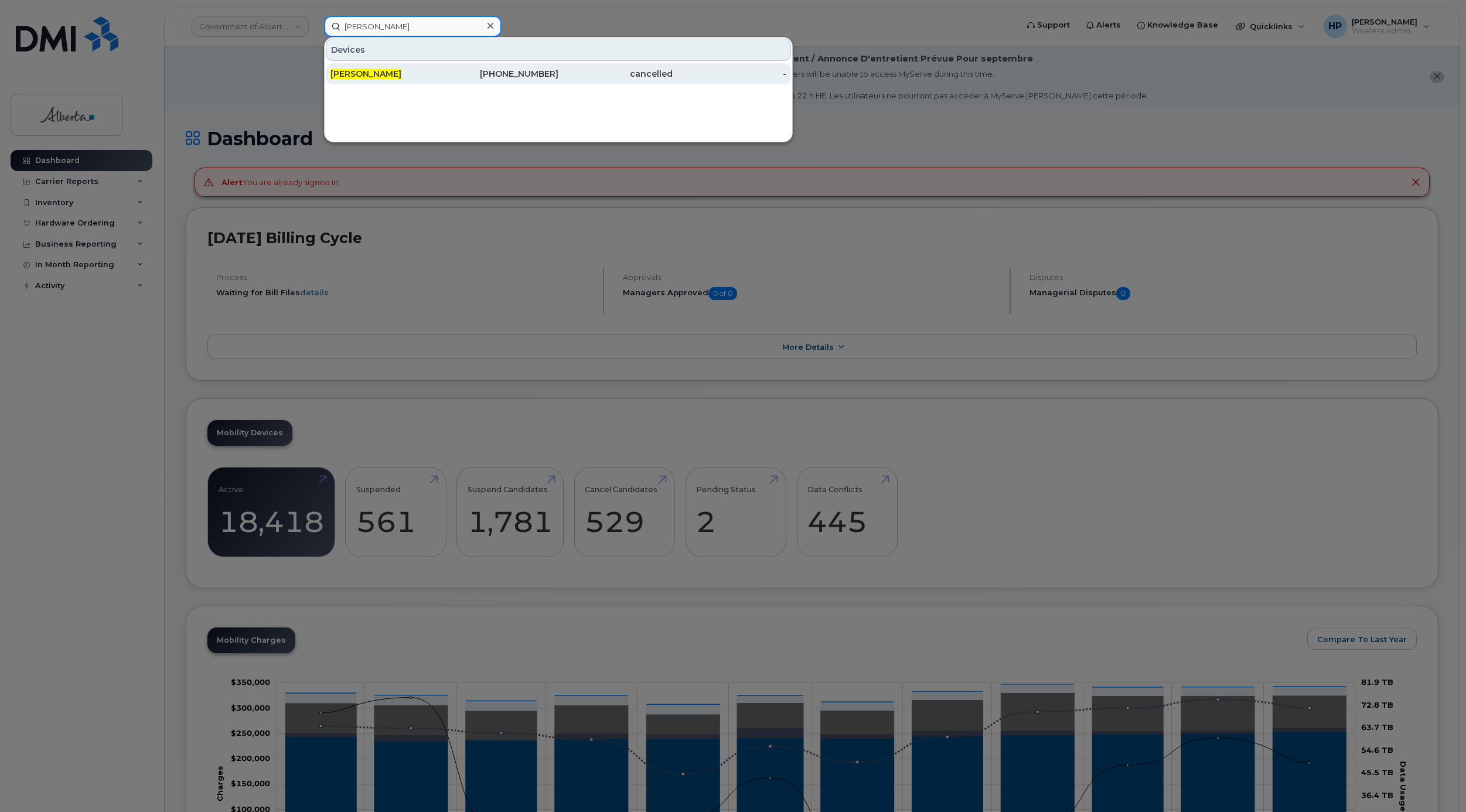
type input "[PERSON_NAME]"
click at [404, 72] on div "[PERSON_NAME]" at bounding box center [388, 73] width 115 height 12
